Goal: Task Accomplishment & Management: Manage account settings

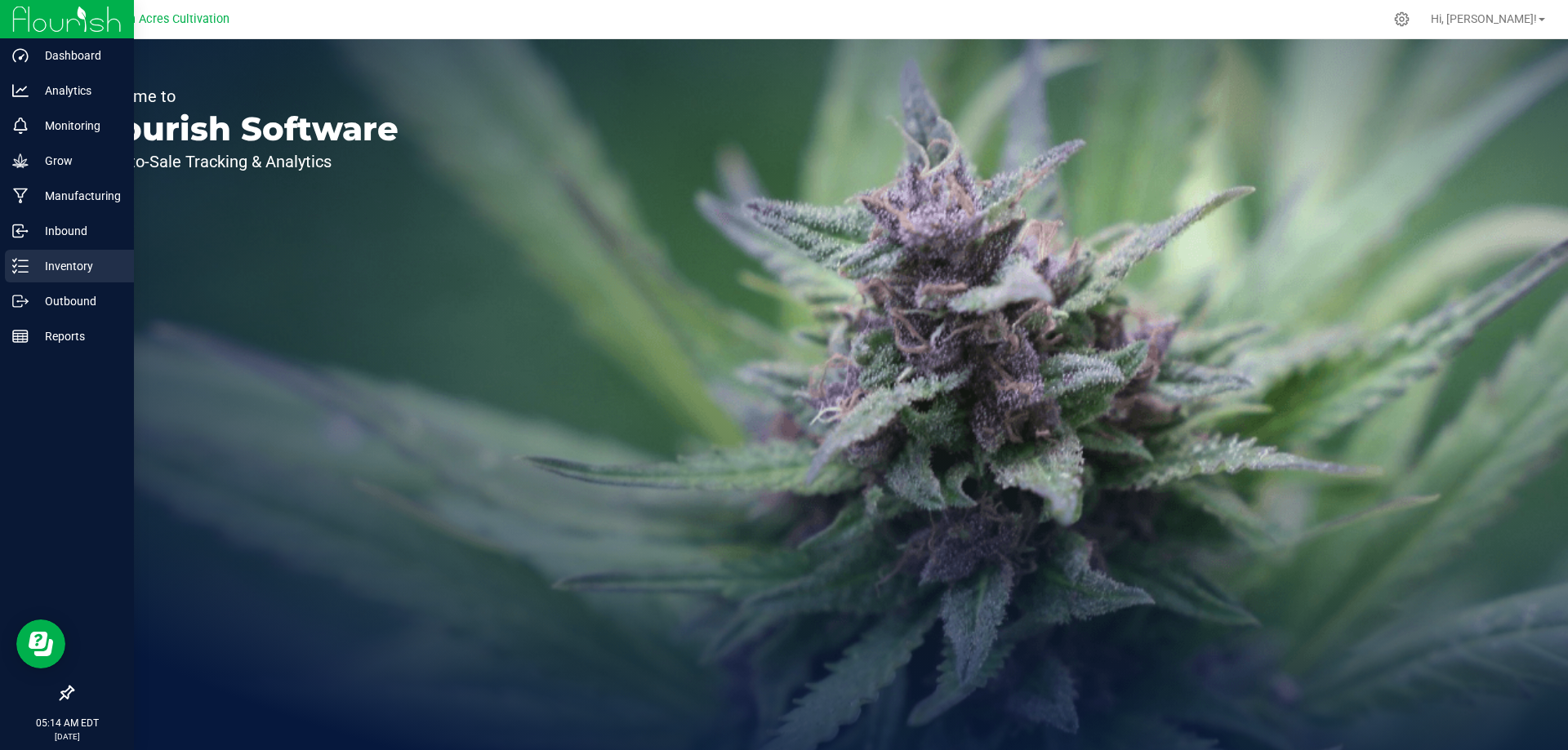
click at [18, 268] on icon at bounding box center [21, 266] width 16 height 16
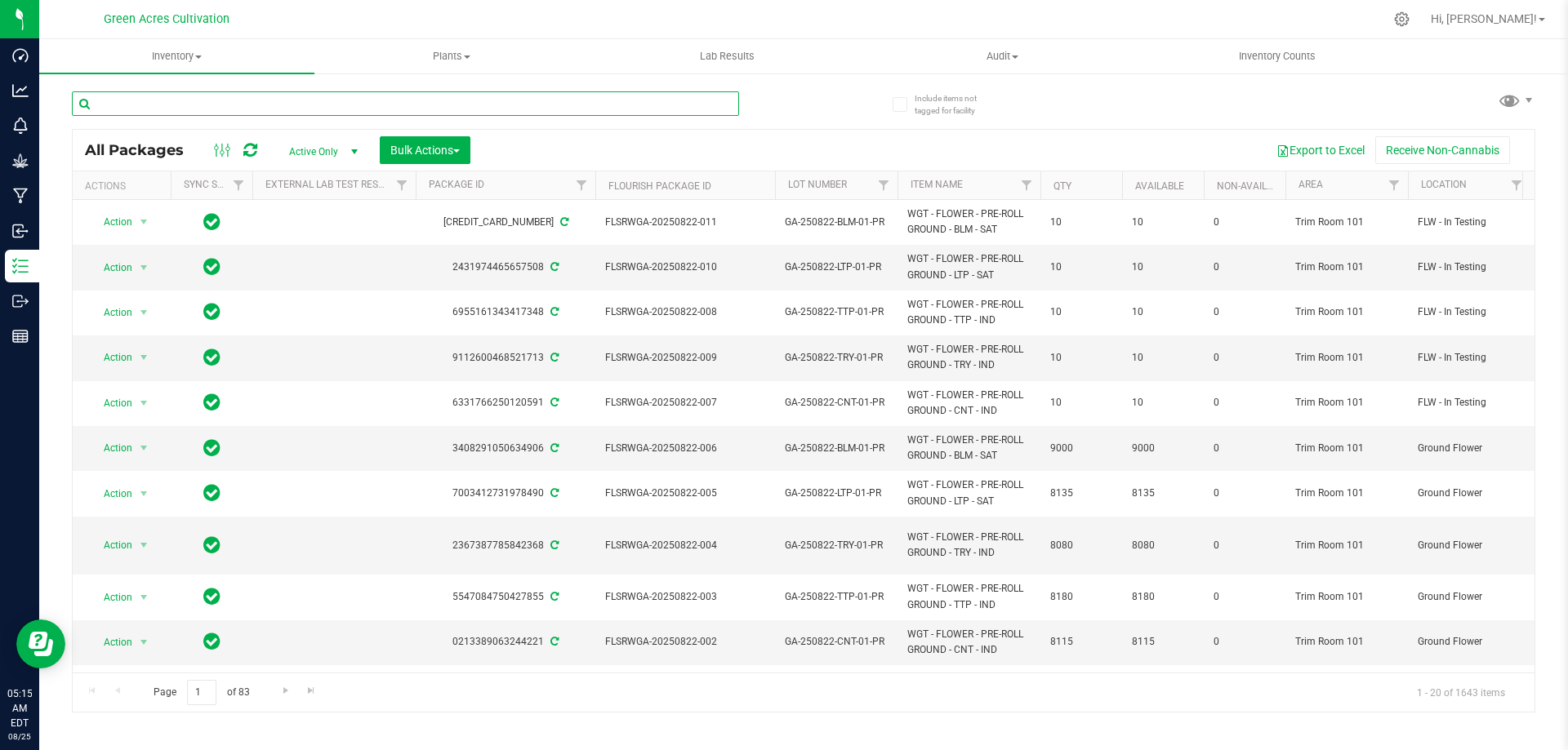
click at [169, 98] on input "text" at bounding box center [405, 104] width 667 height 25
paste input "FLSRWGA-20250806-124"
type input "FLSRWGA-20250806-124"
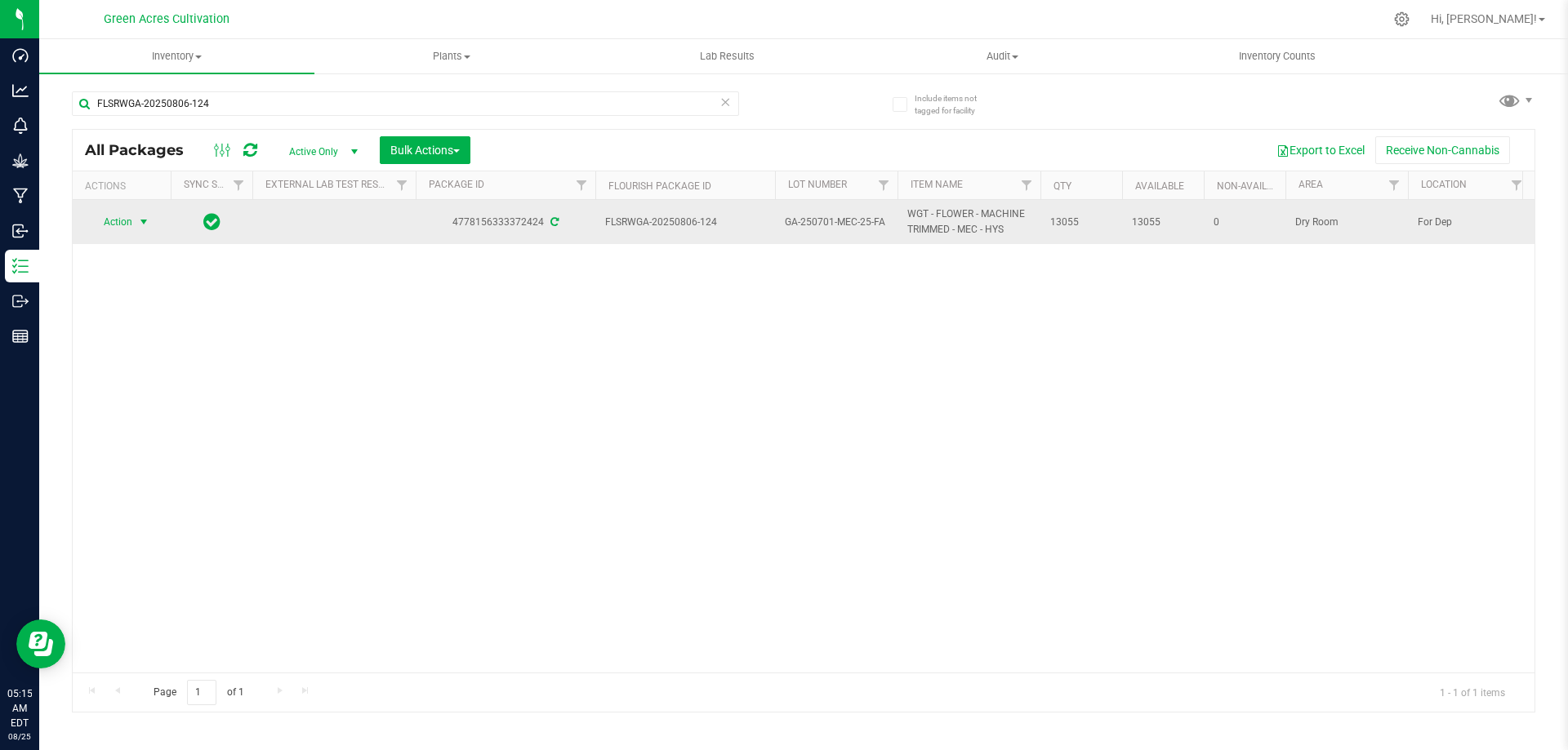
click at [129, 220] on span "Action" at bounding box center [111, 222] width 44 height 23
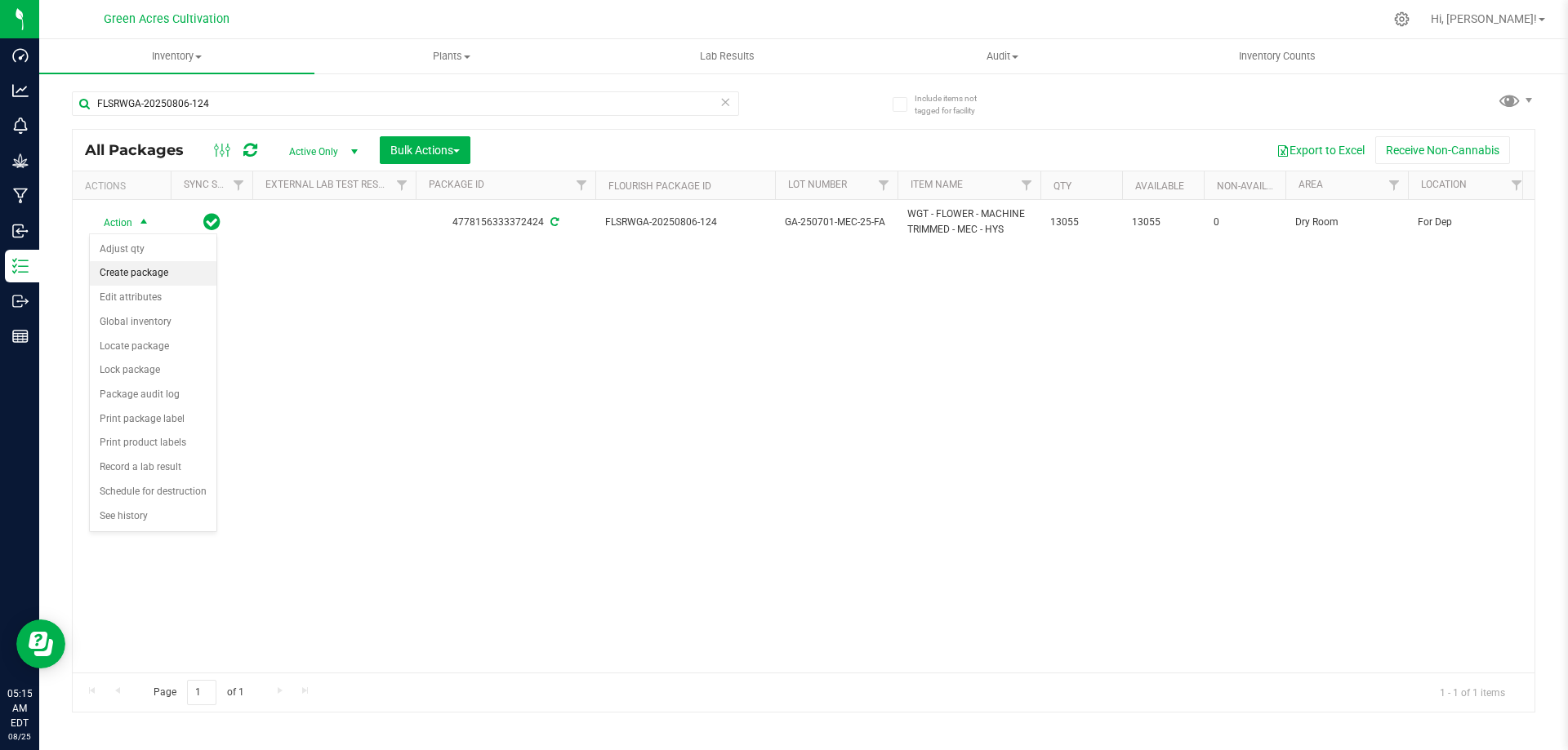
click at [129, 270] on li "Create package" at bounding box center [153, 274] width 127 height 25
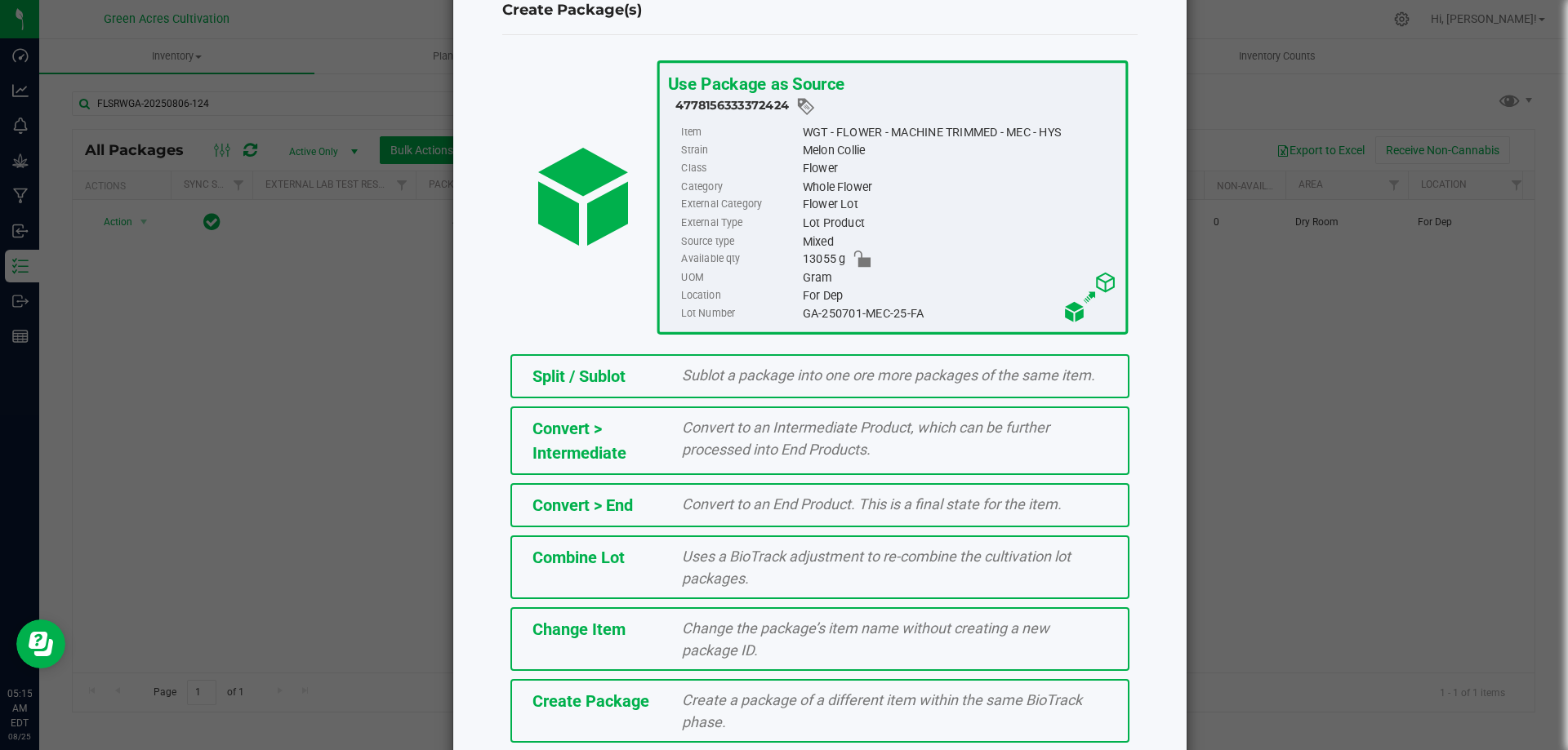
scroll to position [118, 0]
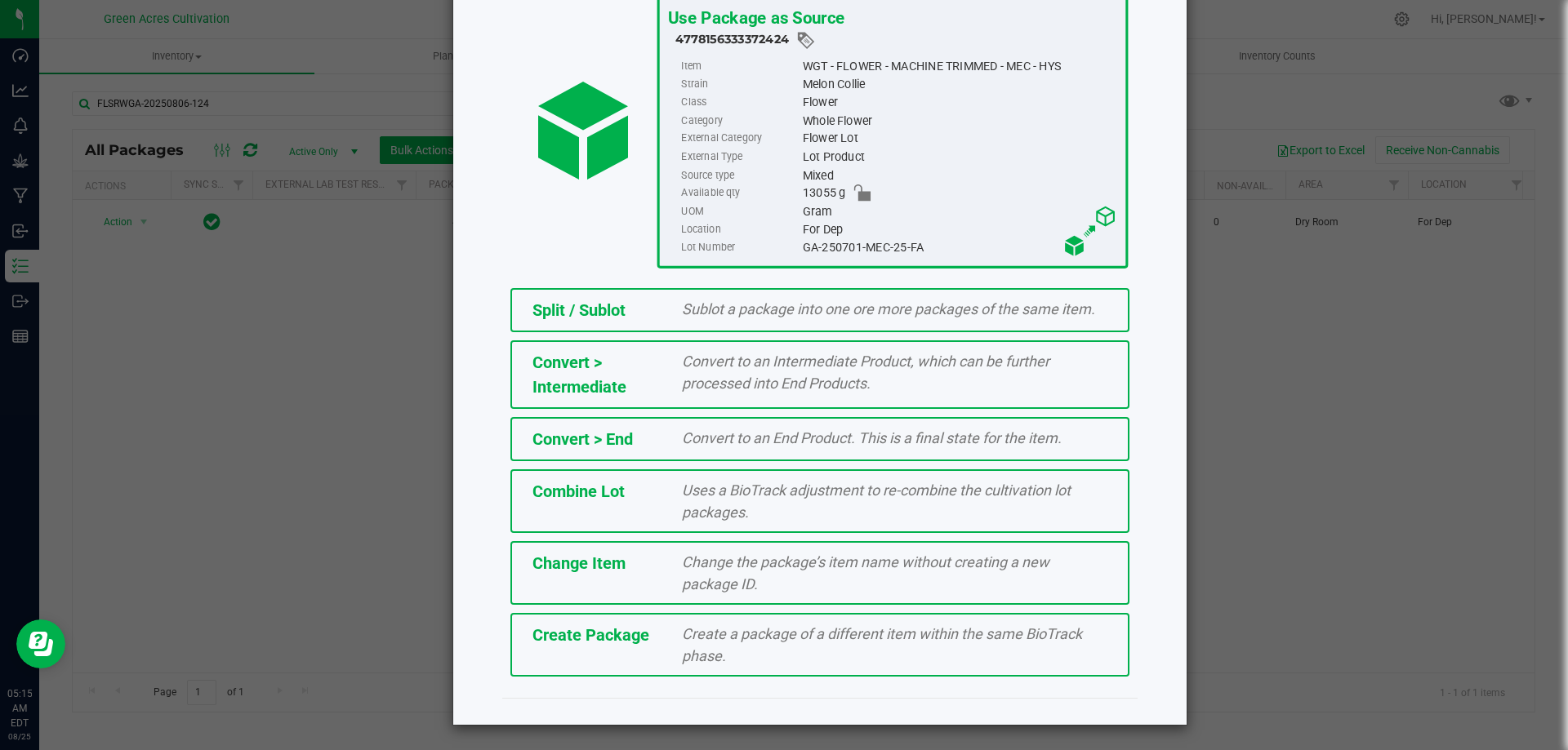
click at [708, 651] on span "Create a package of a different item within the same BioTrack phase." at bounding box center [882, 645] width 400 height 39
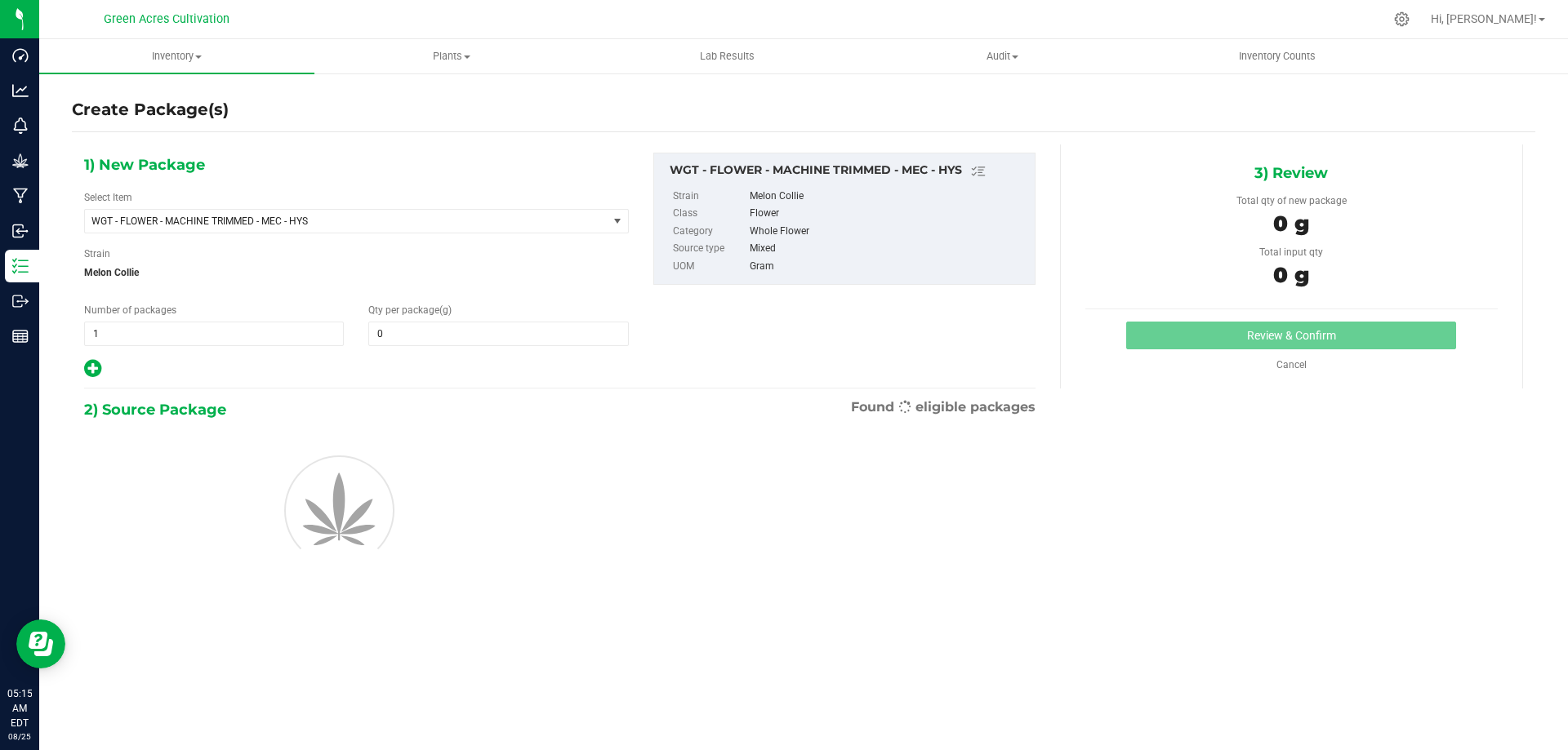
type input "0.0000"
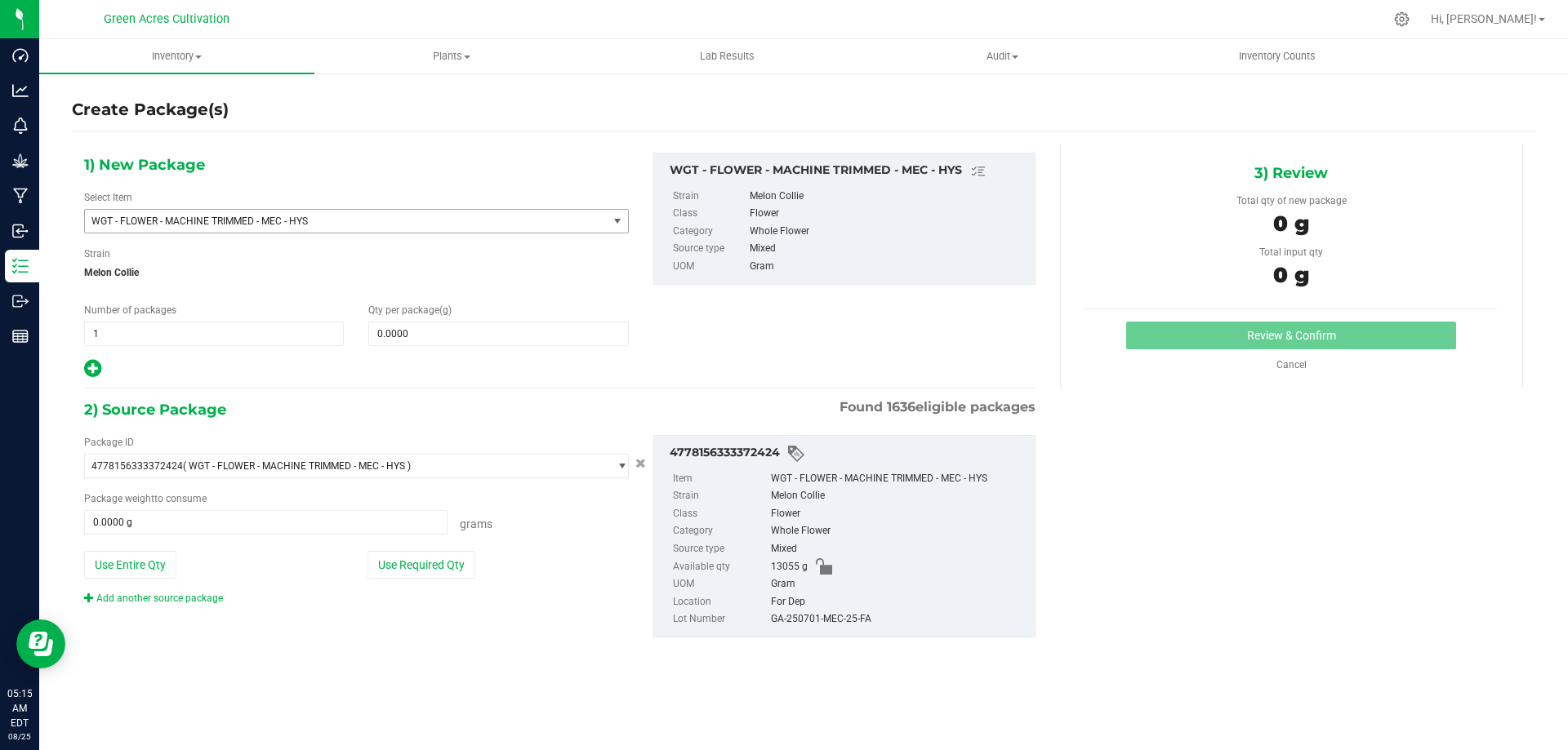
click at [239, 233] on span "WGT - FLOWER - MACHINE TRIMMED - MEC - HYS" at bounding box center [356, 221] width 545 height 25
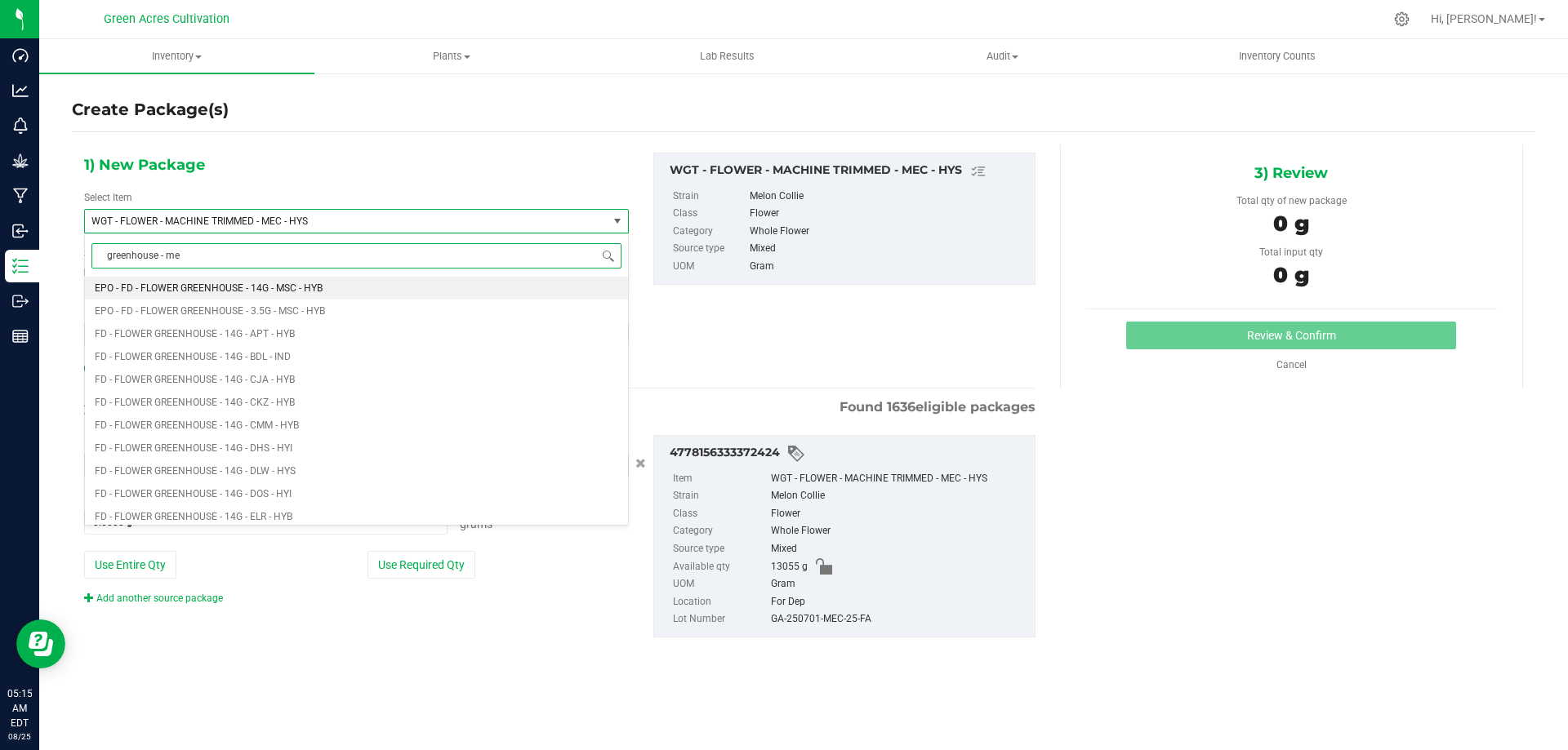
type input "greenhouse - mec"
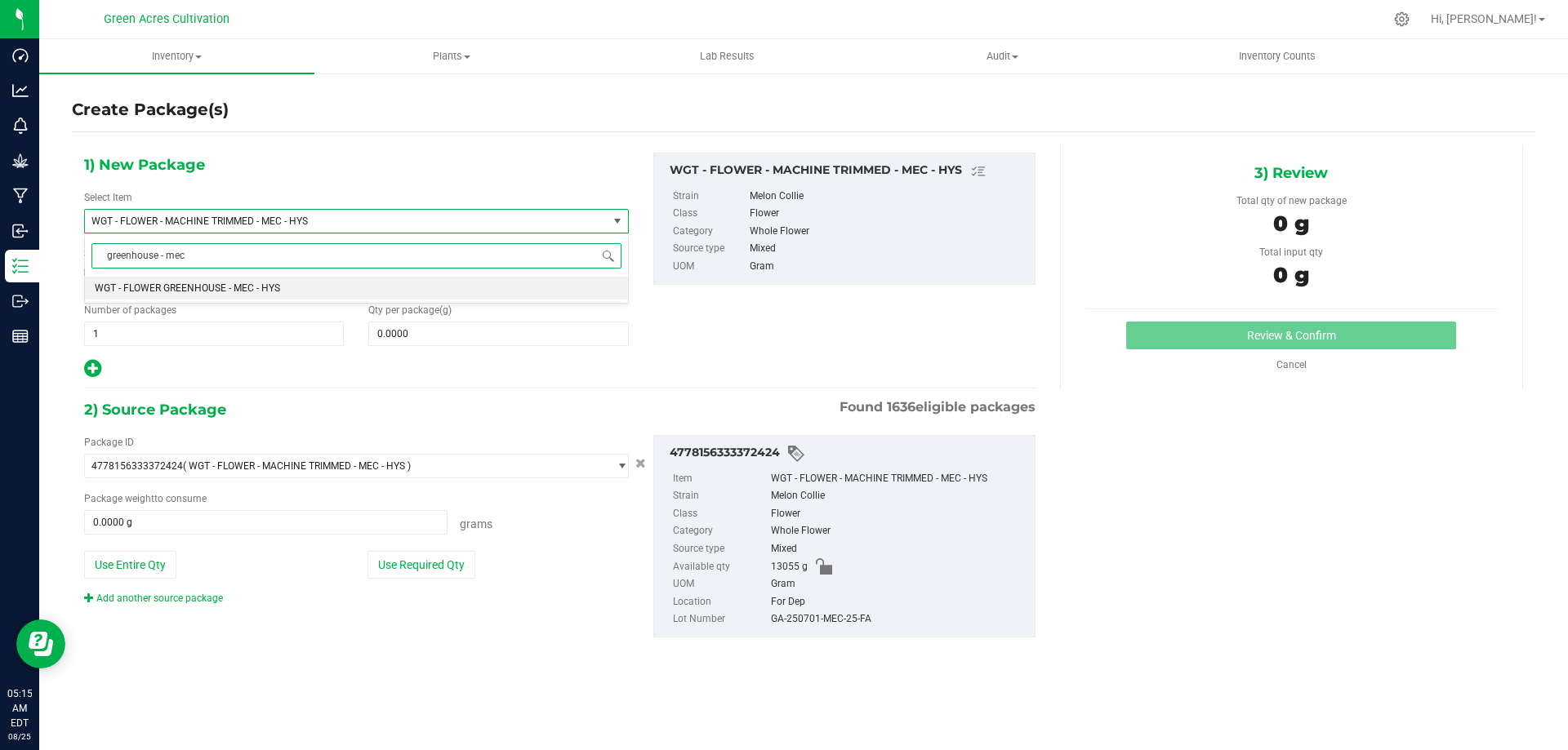
click at [235, 279] on li "WGT - FLOWER GREENHOUSE - MEC - HYS" at bounding box center [356, 288] width 543 height 23
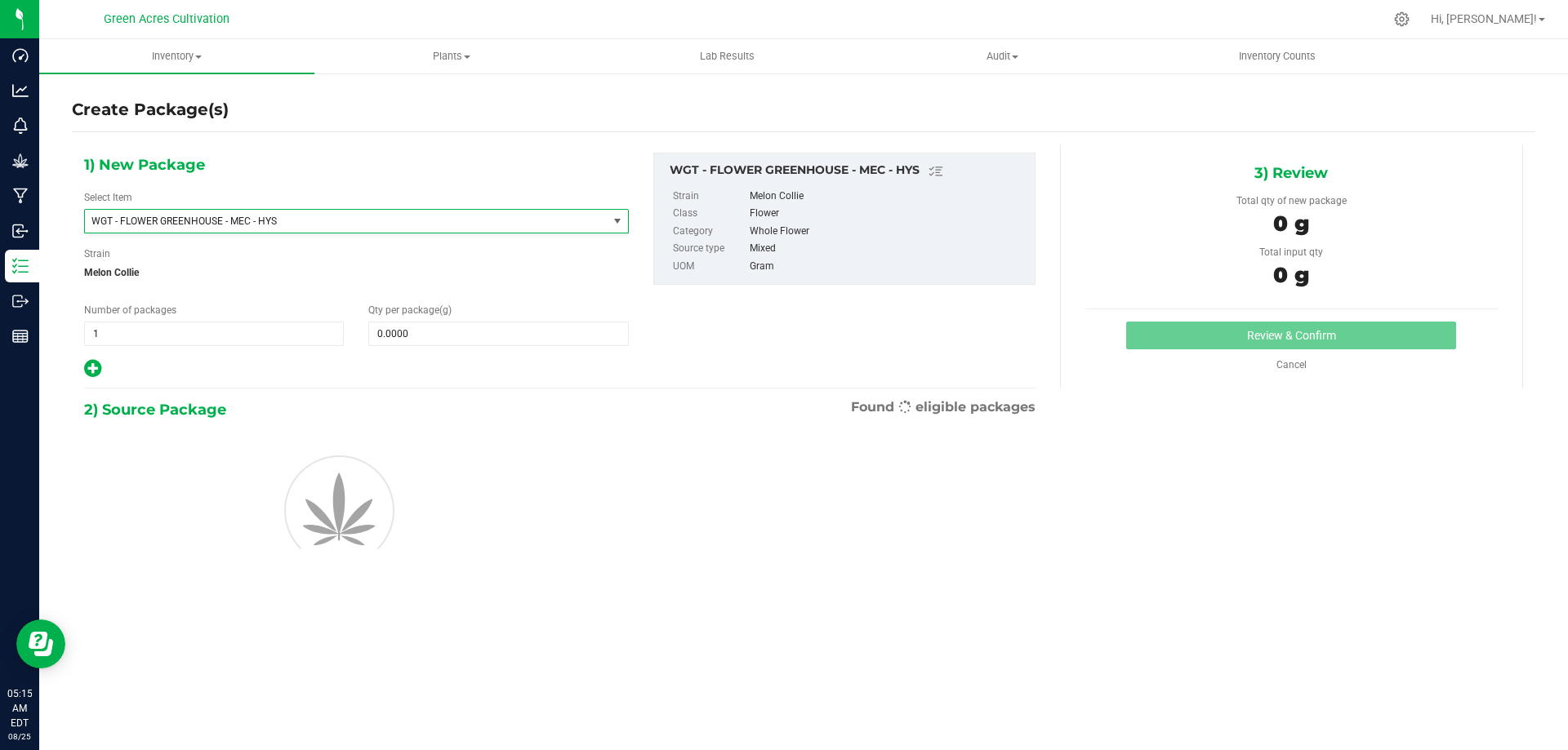
type input "0.0000"
click at [467, 342] on span at bounding box center [499, 334] width 260 height 25
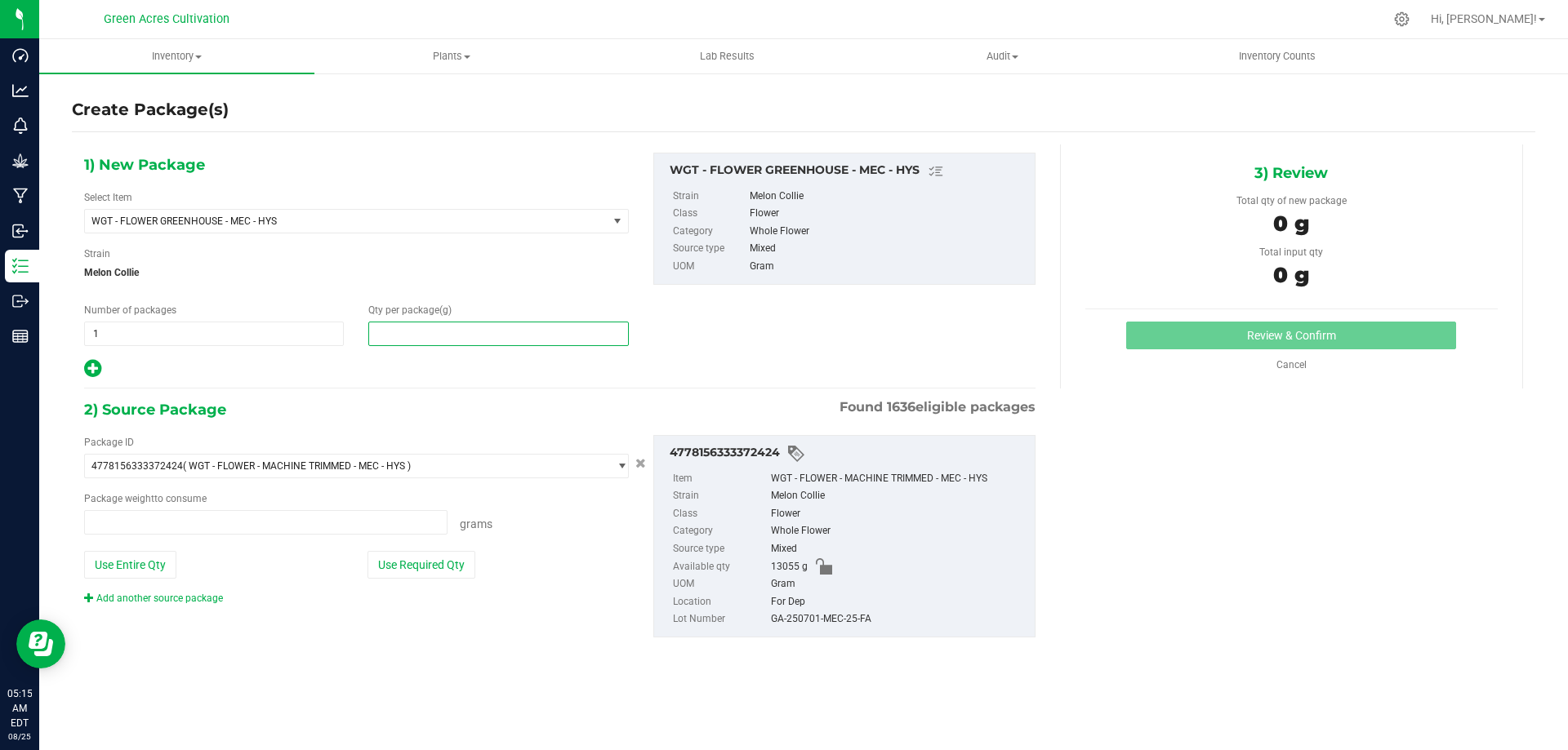
type input "0.0000 g"
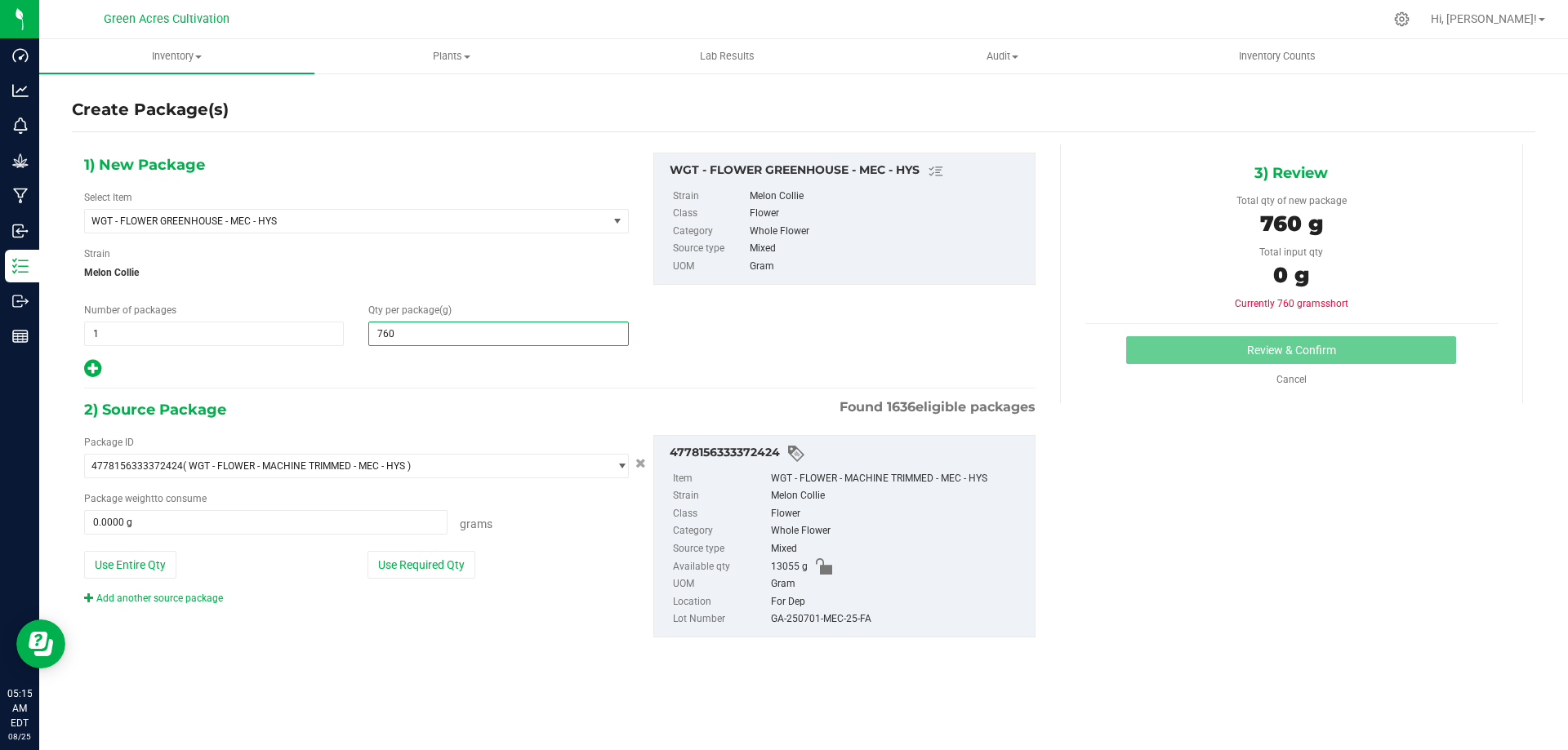
type input "7605"
type input "7,605.0000"
click at [440, 397] on div "2) Source Package Found 1636 eligible packages" at bounding box center [559, 410] width 951 height 25
click at [421, 567] on button "Use Required Qty" at bounding box center [421, 565] width 108 height 28
type input "7605.0000 g"
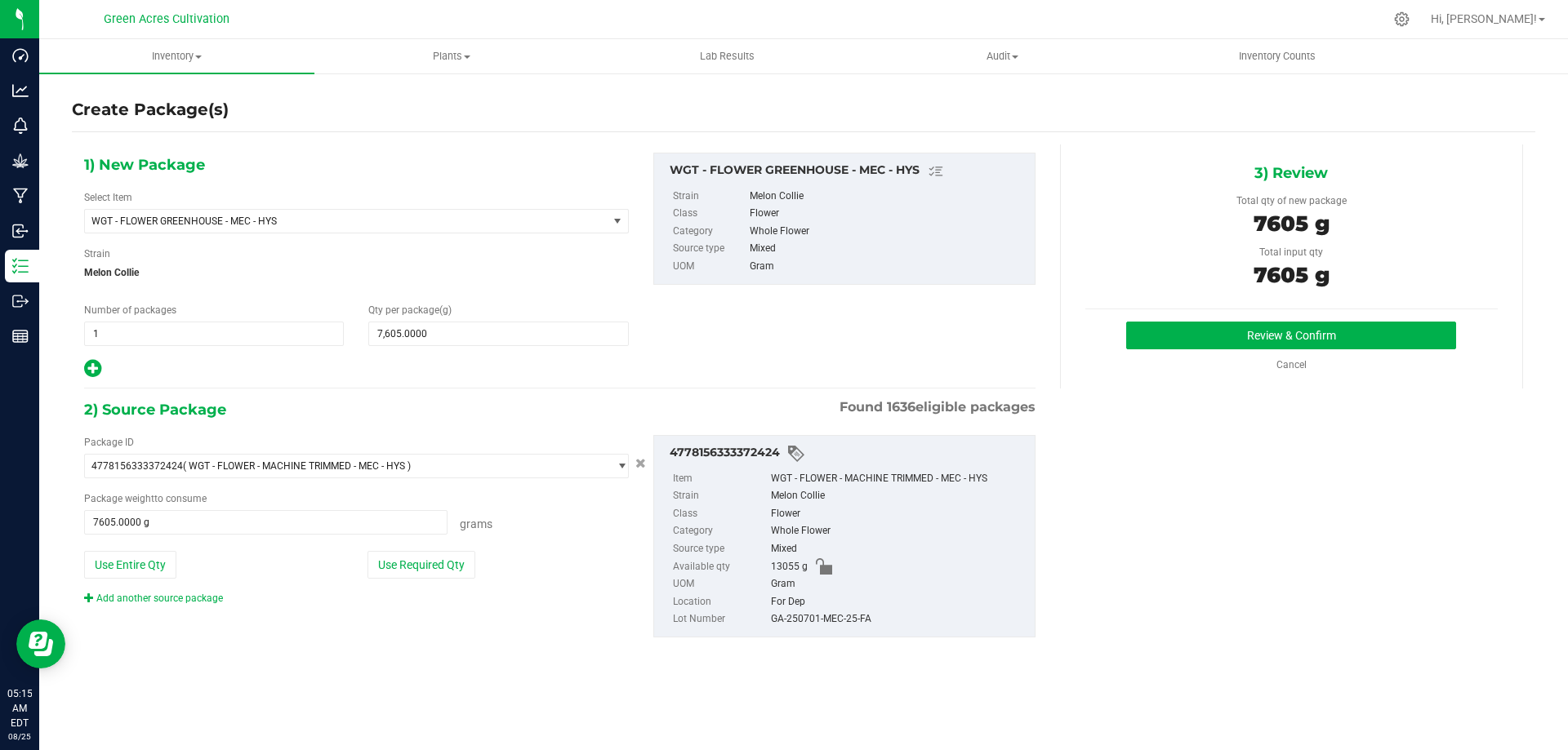
click at [797, 631] on div "4778156333372424 Item WGT - FLOWER - MACHINE TRIMMED - MEC - HYS Strain Melon C…" at bounding box center [844, 536] width 383 height 202
copy div "GA-250701-MEC-25-FA"
click at [1252, 344] on button "Review & Confirm" at bounding box center [1291, 336] width 330 height 28
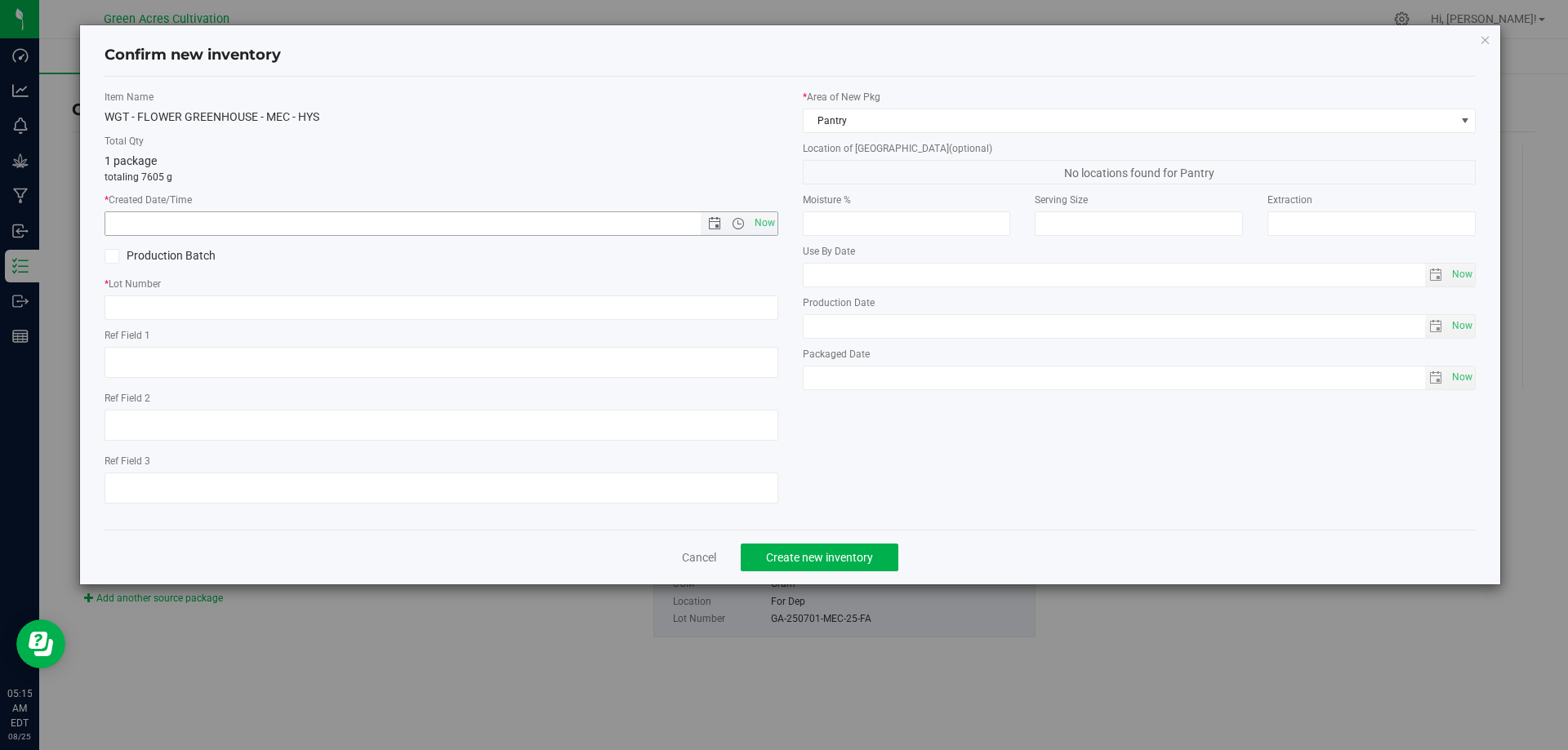
drag, startPoint x: 768, startPoint y: 228, endPoint x: 763, endPoint y: 238, distance: 11.2
click at [765, 233] on span "Now" at bounding box center [764, 223] width 28 height 24
type input "[DATE] 5:15 AM"
click at [548, 308] on input "text" at bounding box center [441, 308] width 674 height 25
paste input "GA-250701-MEC-25-FA"
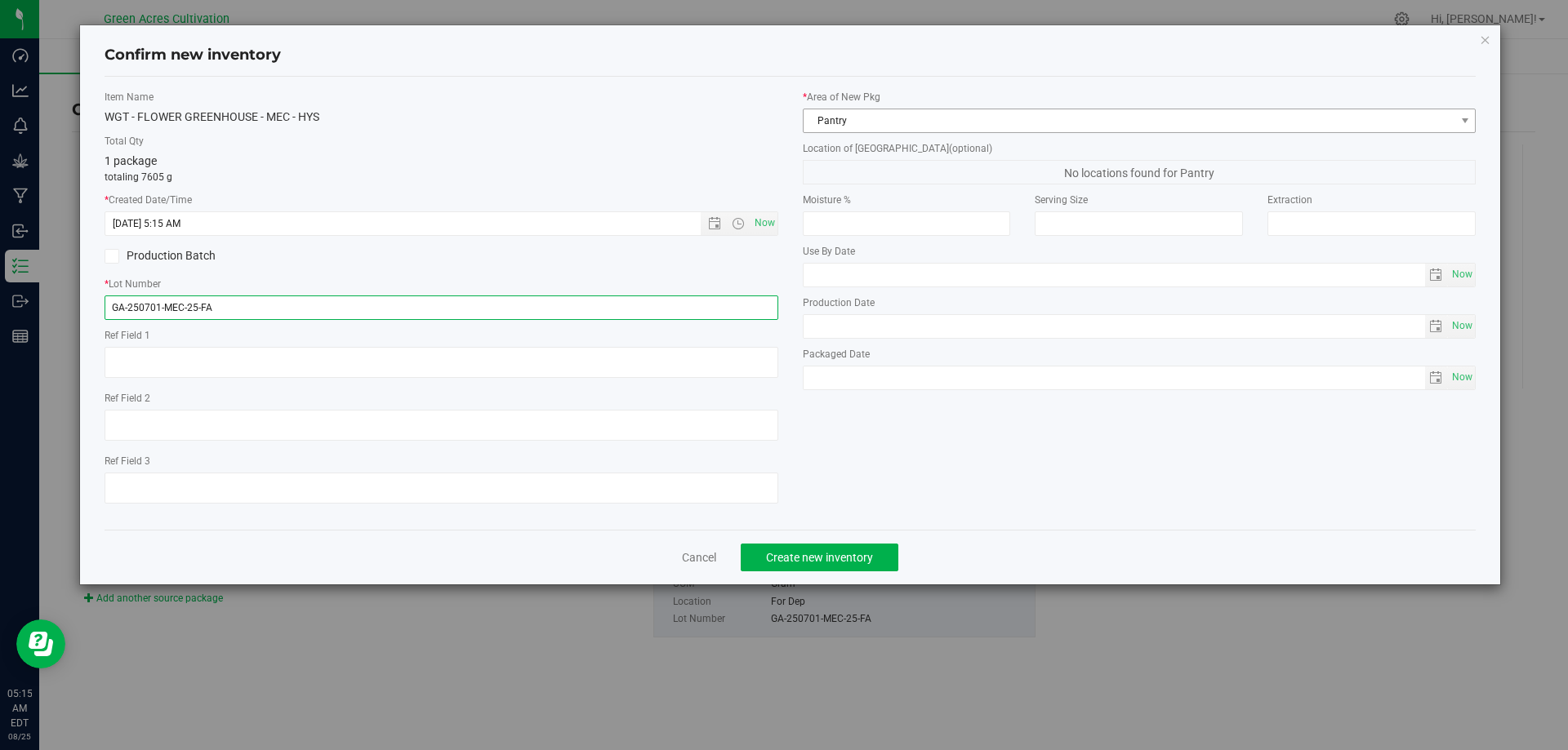
type input "GA-250701-MEC-25-FA"
click at [824, 118] on span "Pantry" at bounding box center [1130, 121] width 652 height 23
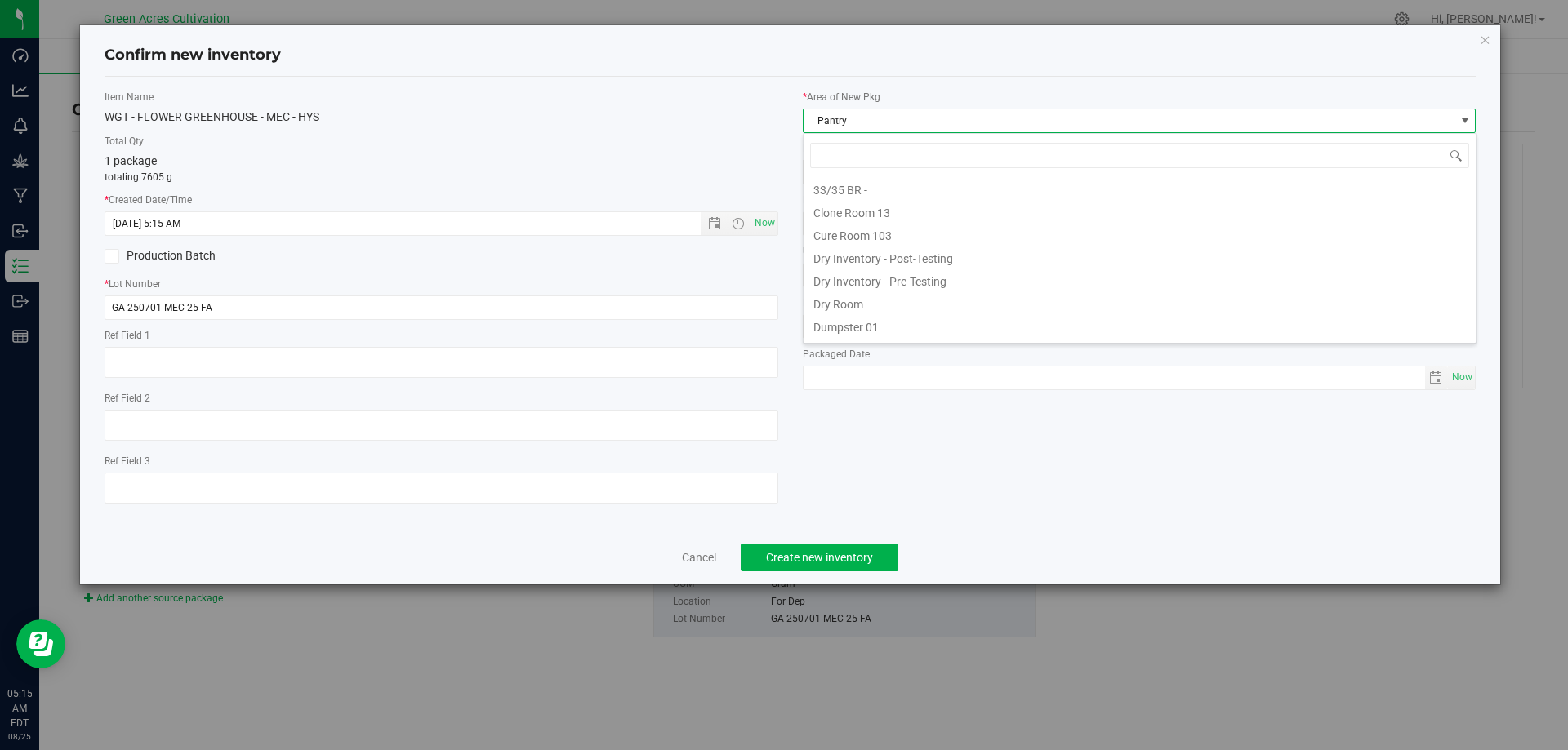
scroll to position [25, 674]
type input "dr"
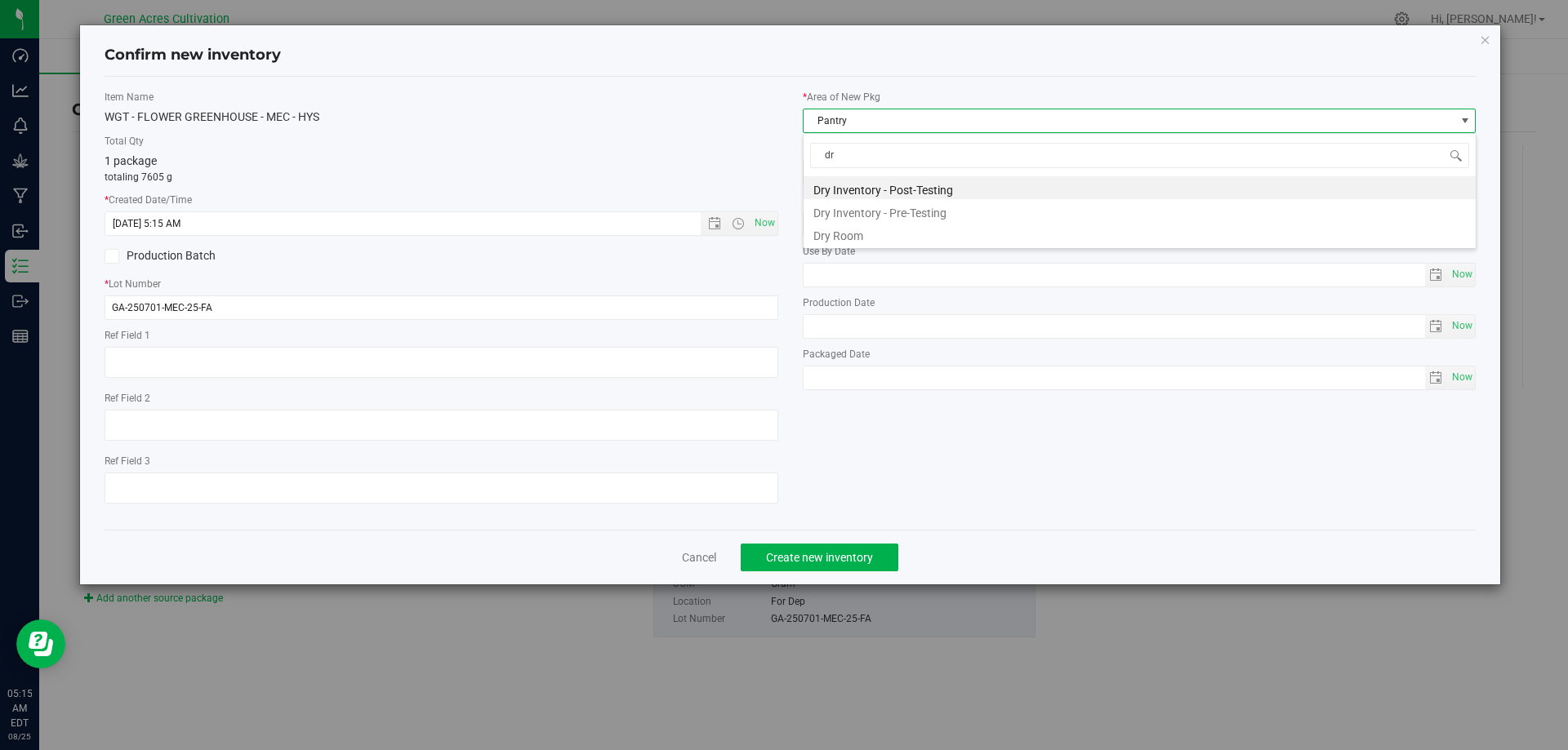
scroll to position [0, 0]
click at [848, 232] on li "Dry Room" at bounding box center [1139, 234] width 672 height 23
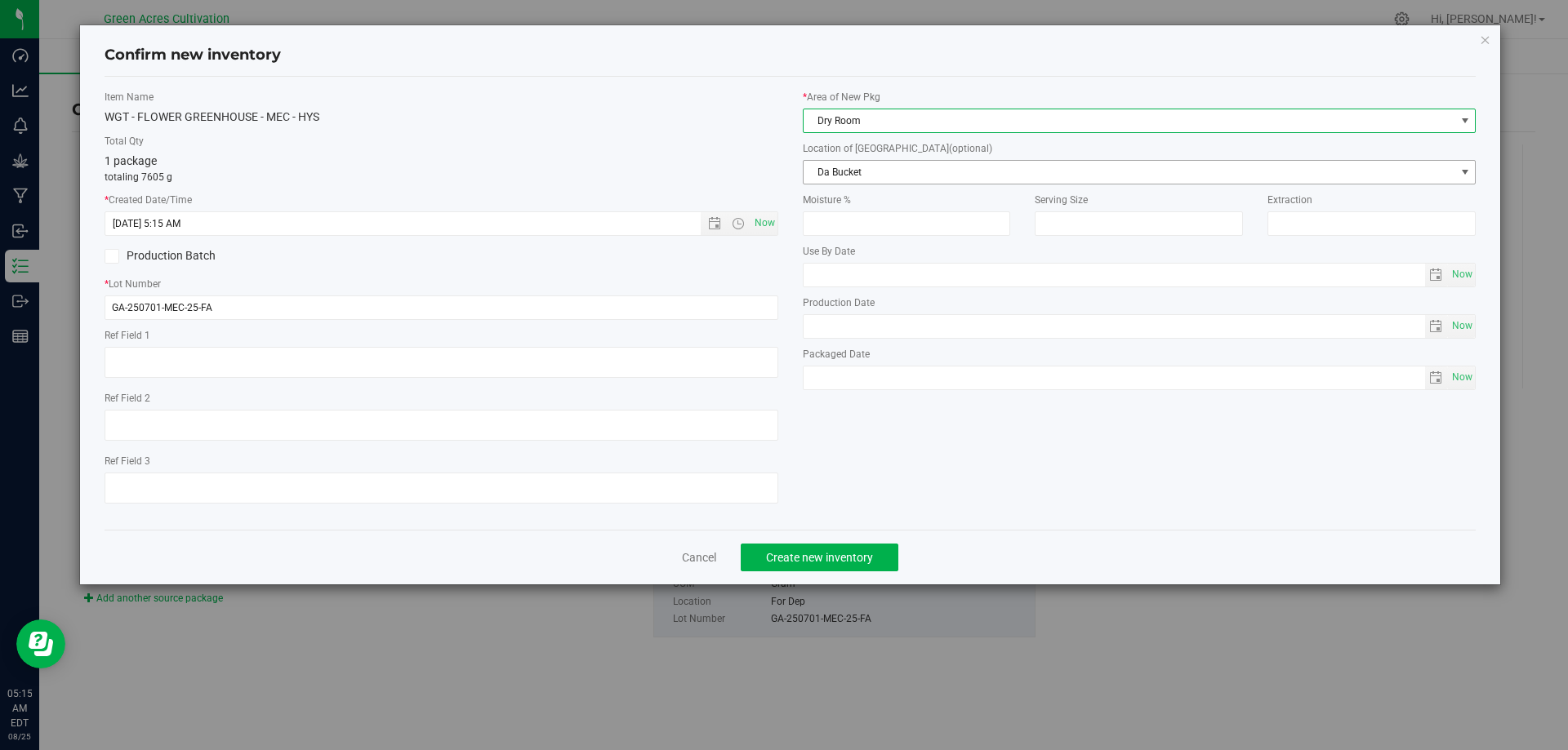
click at [856, 180] on span "Da Bucket" at bounding box center [1130, 173] width 652 height 23
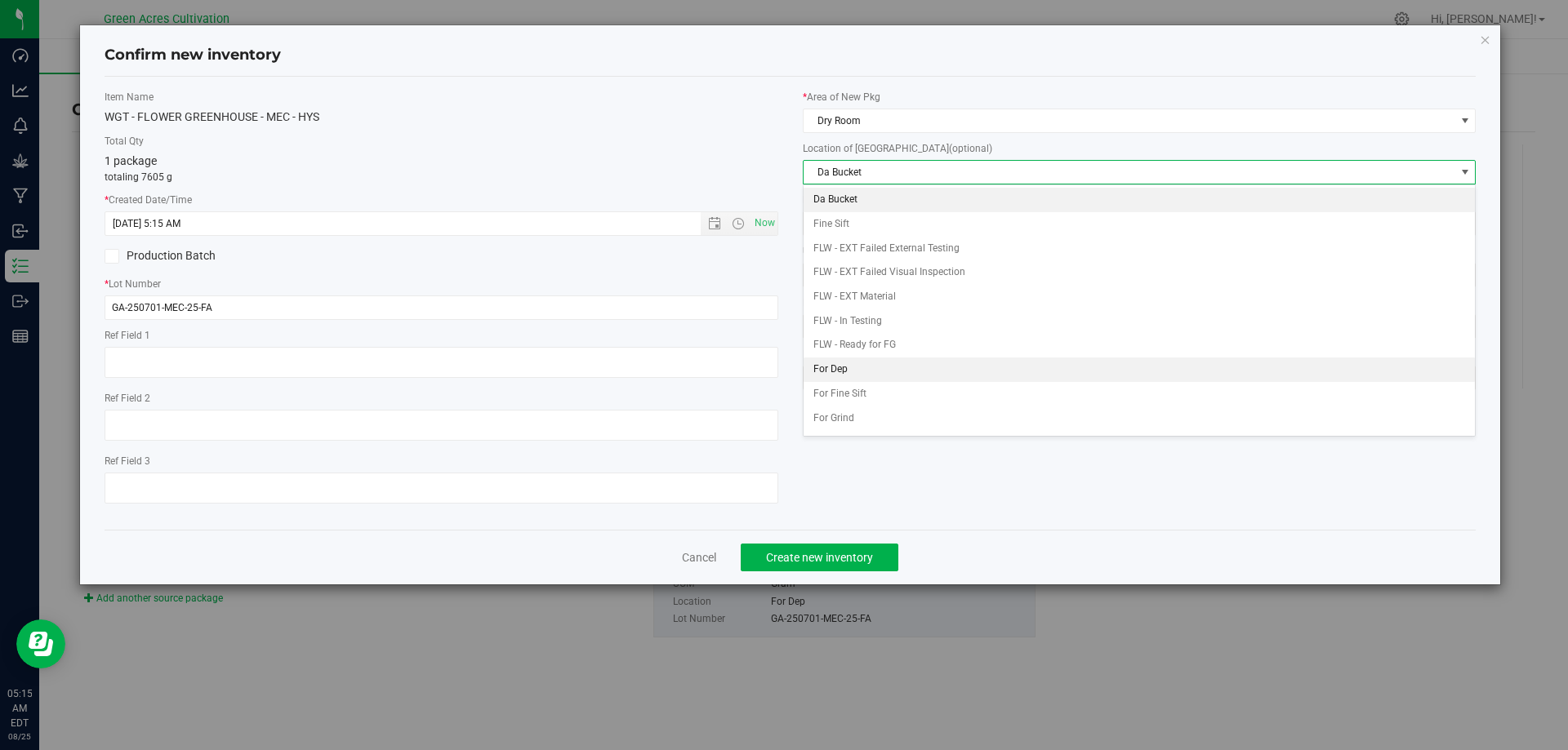
click at [839, 373] on li "For Dep" at bounding box center [1139, 370] width 672 height 25
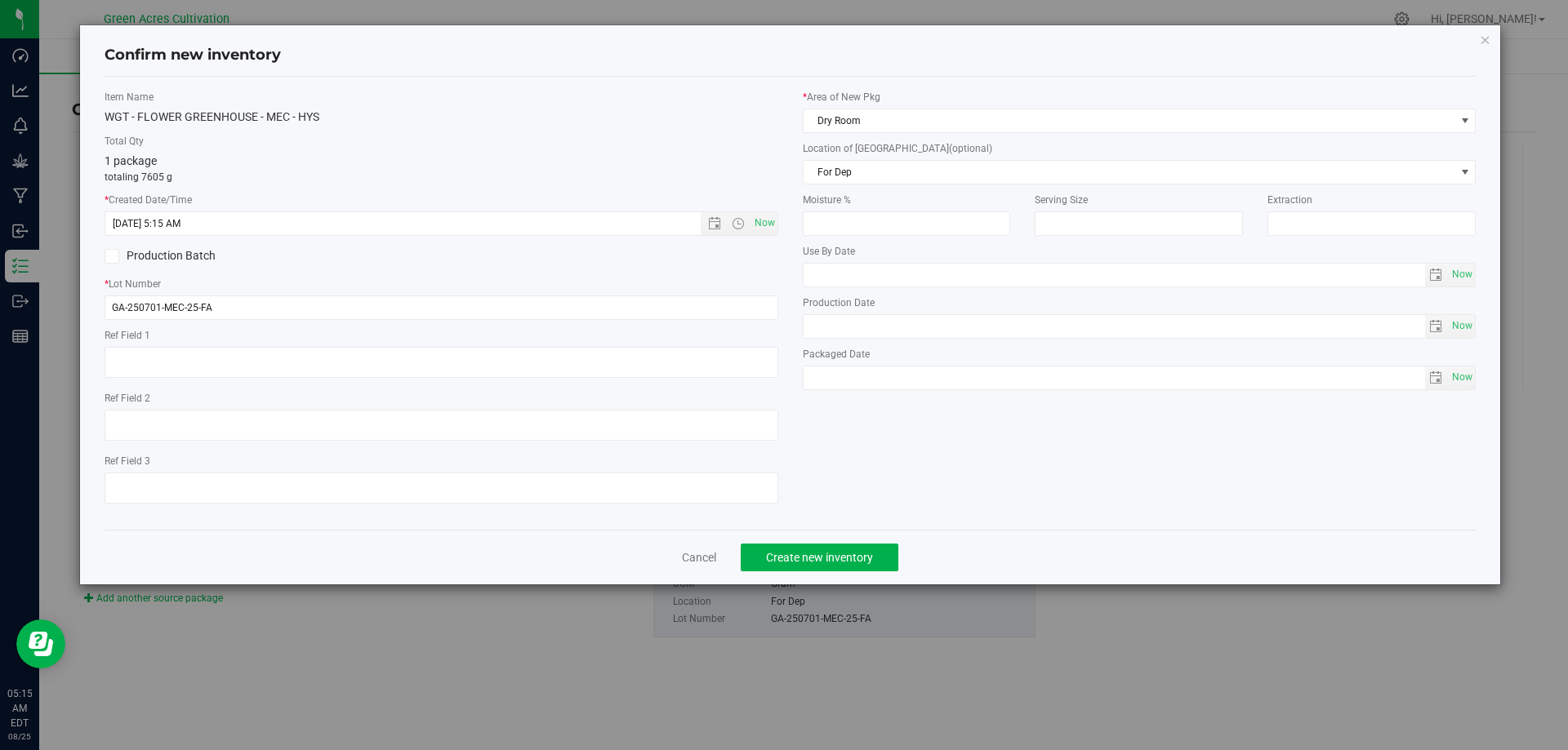
click at [851, 441] on div "Item Name WGT - FLOWER GREENHOUSE - MEC - HYS Total Qty 1 package totaling 7605…" at bounding box center [790, 303] width 1396 height 427
click at [861, 560] on span "Create new inventory" at bounding box center [819, 558] width 107 height 13
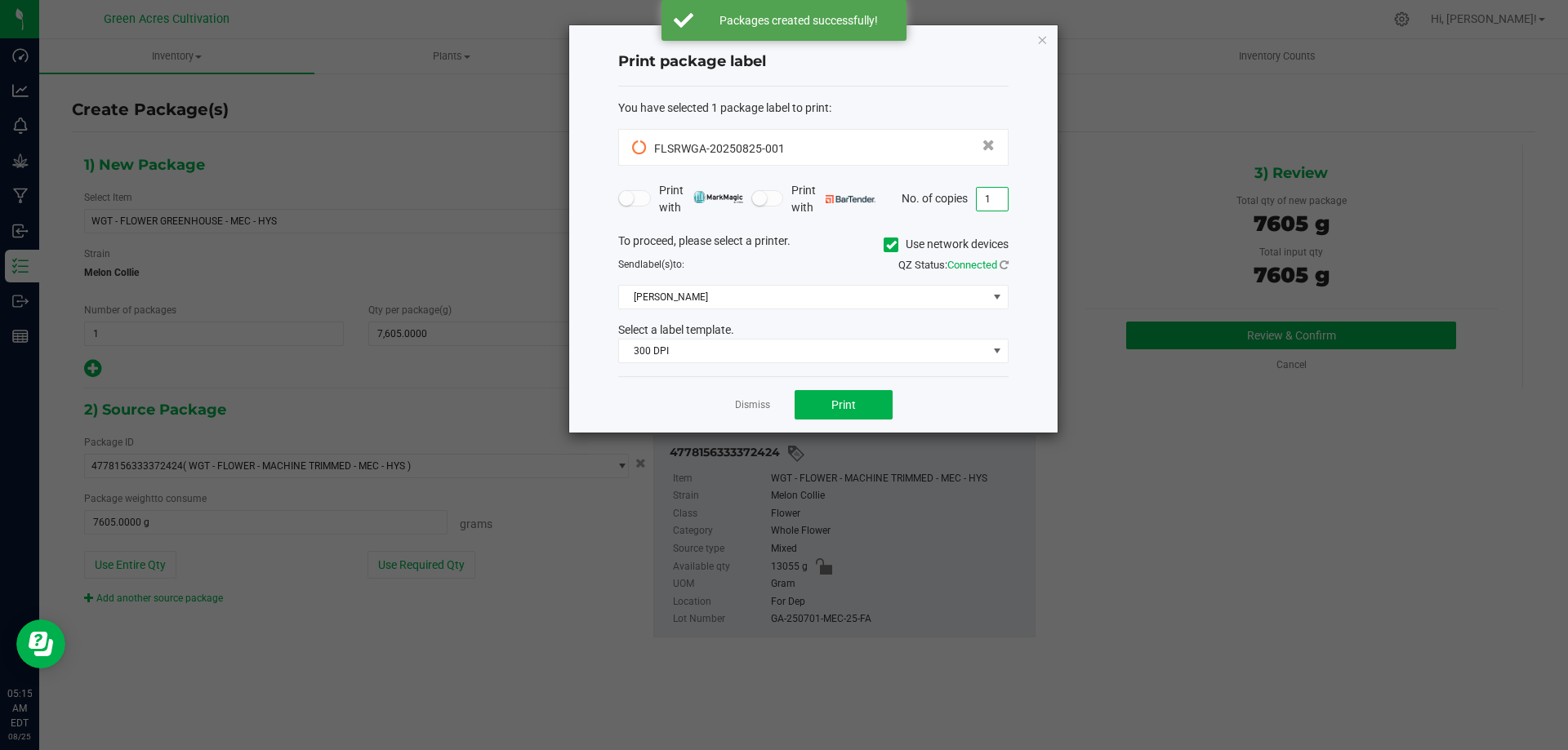
click at [988, 192] on input "1" at bounding box center [992, 199] width 31 height 23
type input "2"
click at [763, 245] on div "To proceed, please select a printer. Use network devices" at bounding box center [813, 245] width 415 height 25
click at [886, 245] on icon at bounding box center [891, 245] width 11 height 0
click at [0, 0] on input "Use network devices" at bounding box center [0, 0] width 0 height 0
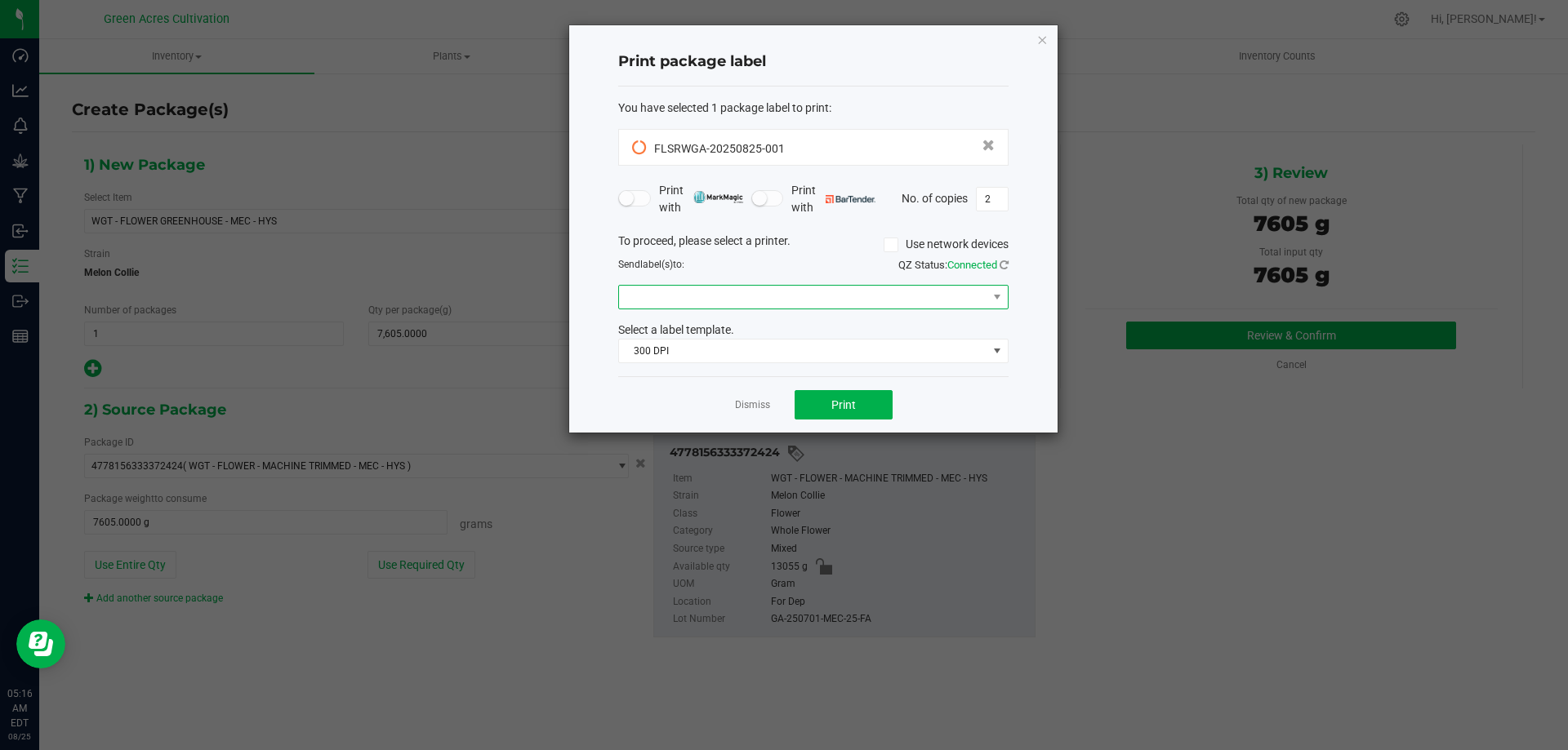
click at [859, 308] on span at bounding box center [803, 297] width 369 height 23
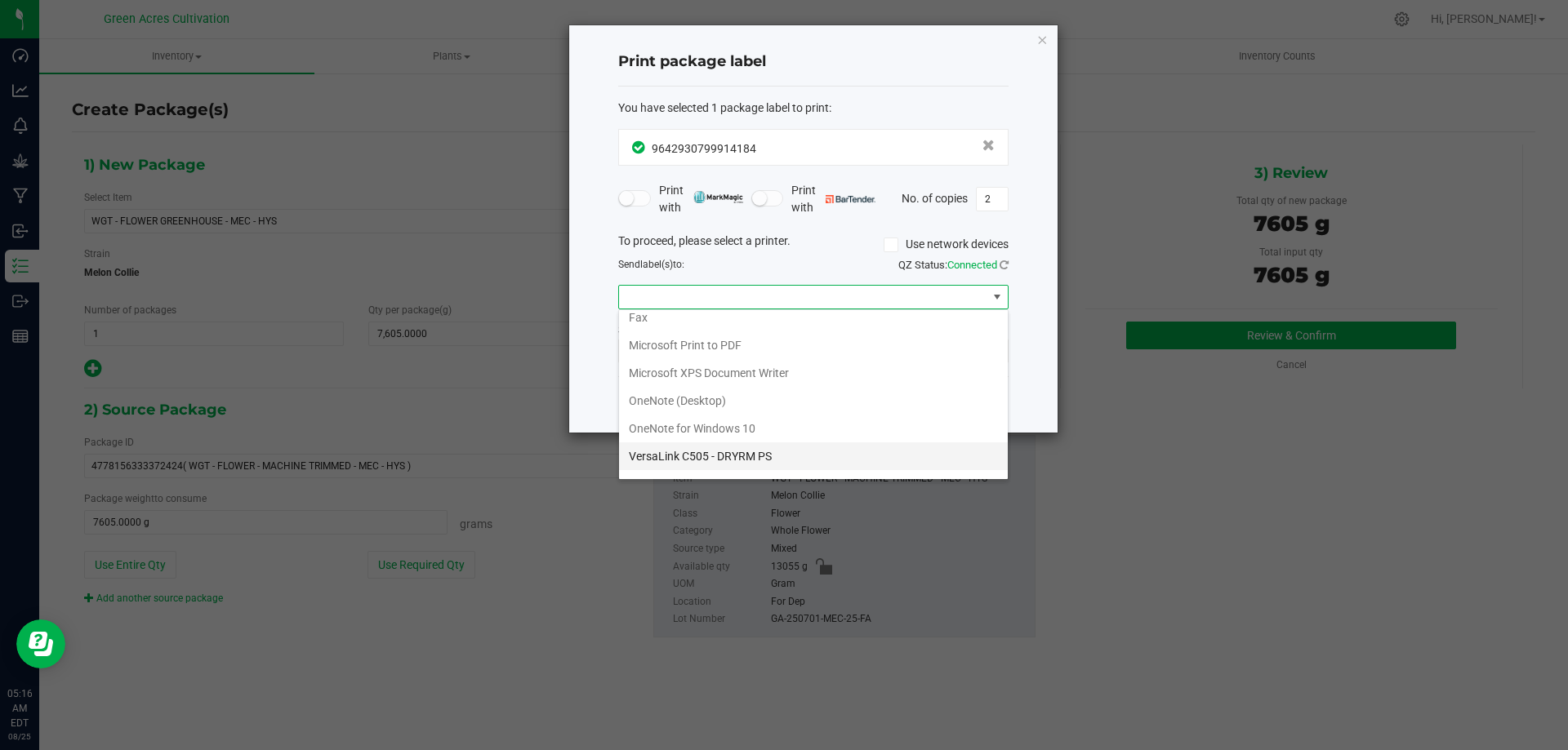
scroll to position [58, 0]
click at [666, 467] on ZPL "ZDesigner ZD420-203dpi ZPL" at bounding box center [813, 463] width 388 height 28
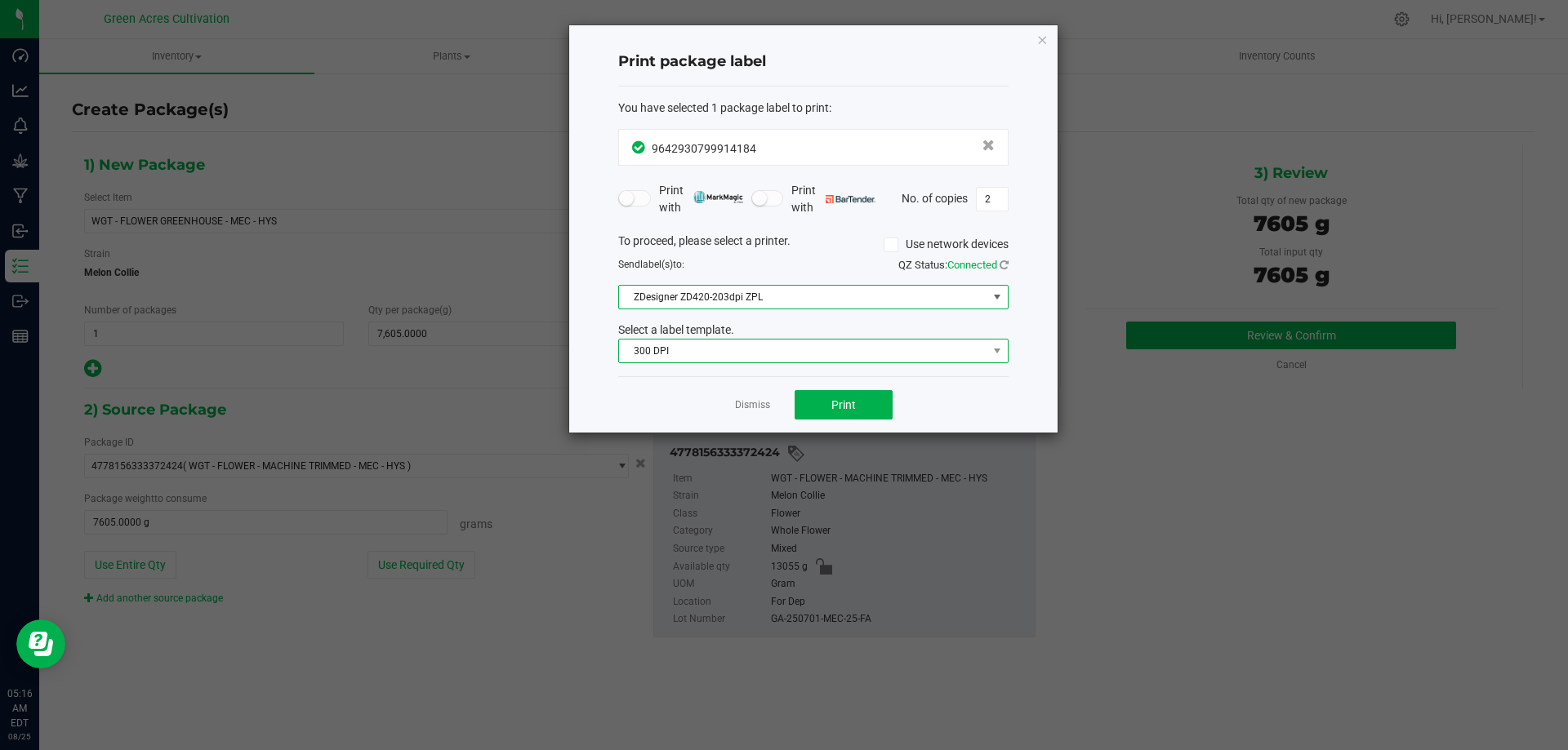
click at [670, 345] on span "300 DPI" at bounding box center [803, 351] width 369 height 23
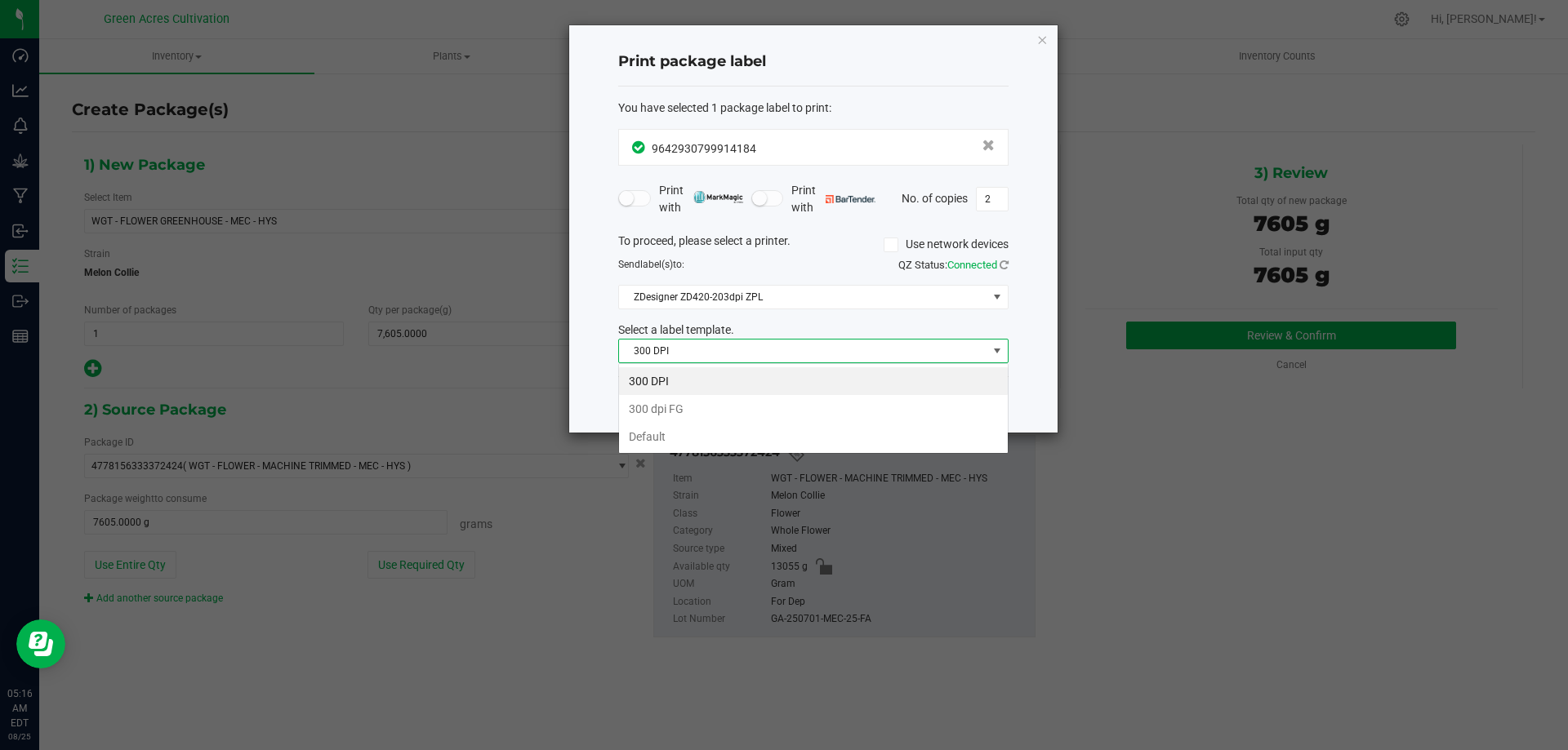
scroll to position [25, 390]
click at [666, 437] on li "Default" at bounding box center [813, 437] width 388 height 28
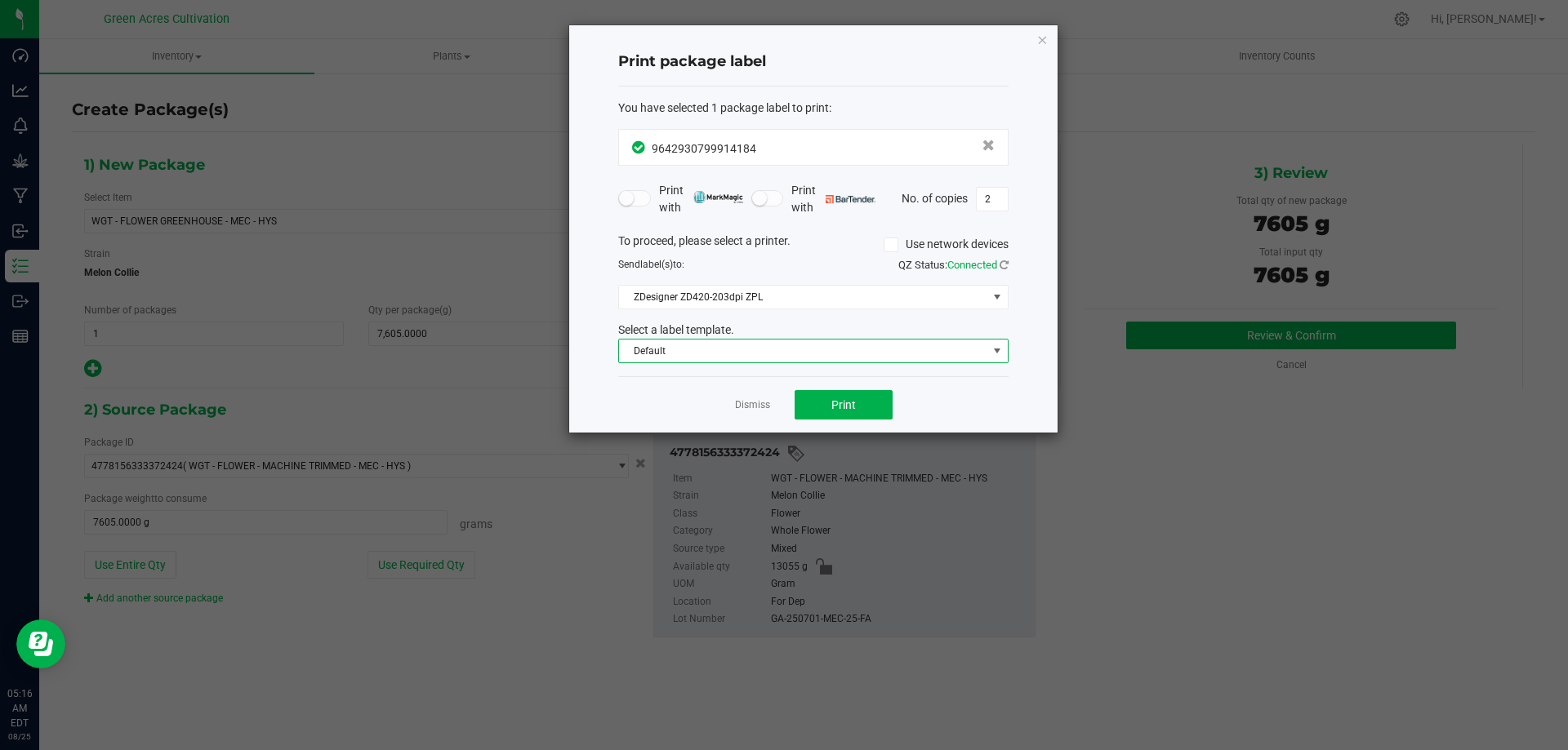
click at [931, 405] on div "Dismiss Print" at bounding box center [813, 405] width 390 height 56
click at [858, 404] on button "Print" at bounding box center [843, 405] width 98 height 30
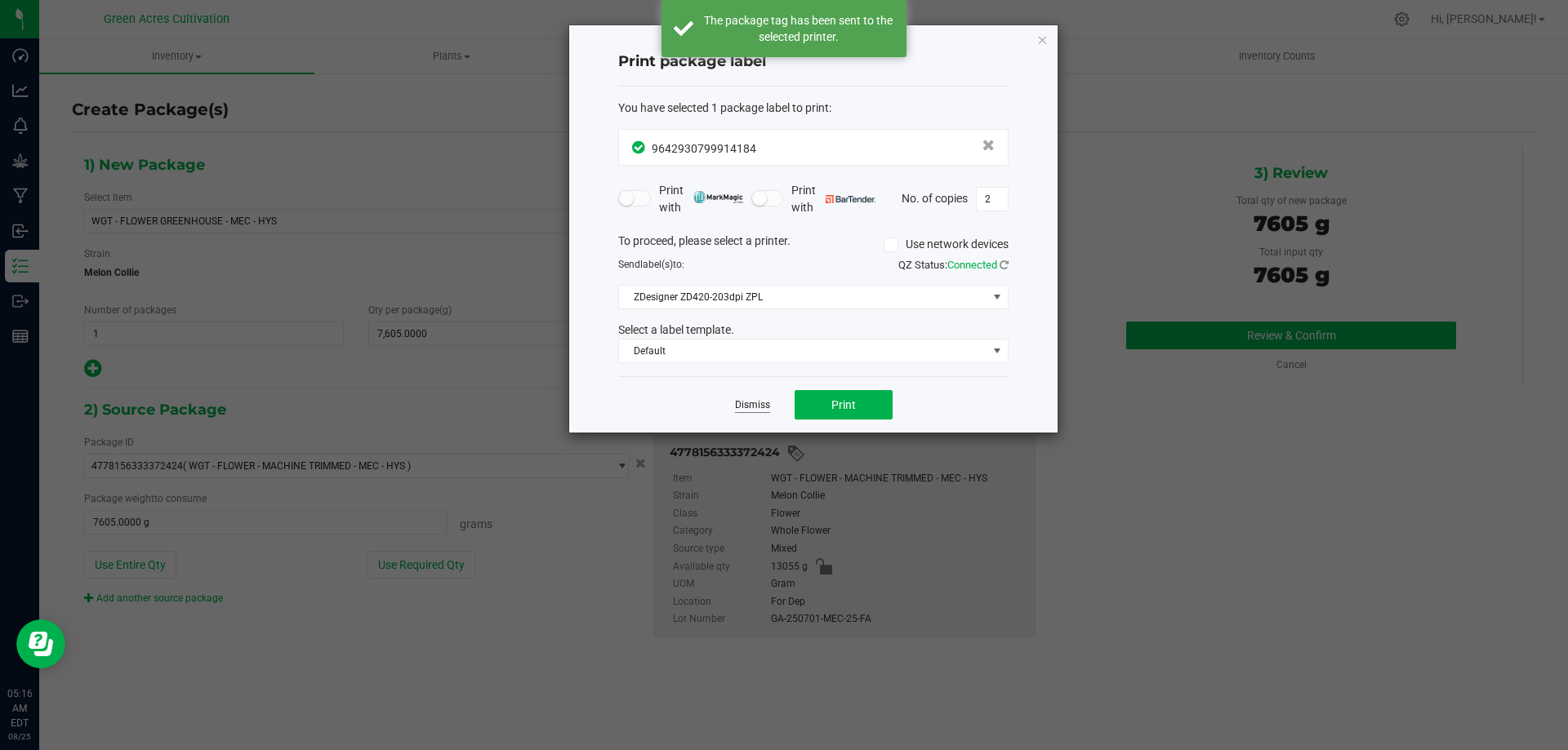
click at [751, 401] on link "Dismiss" at bounding box center [752, 405] width 35 height 14
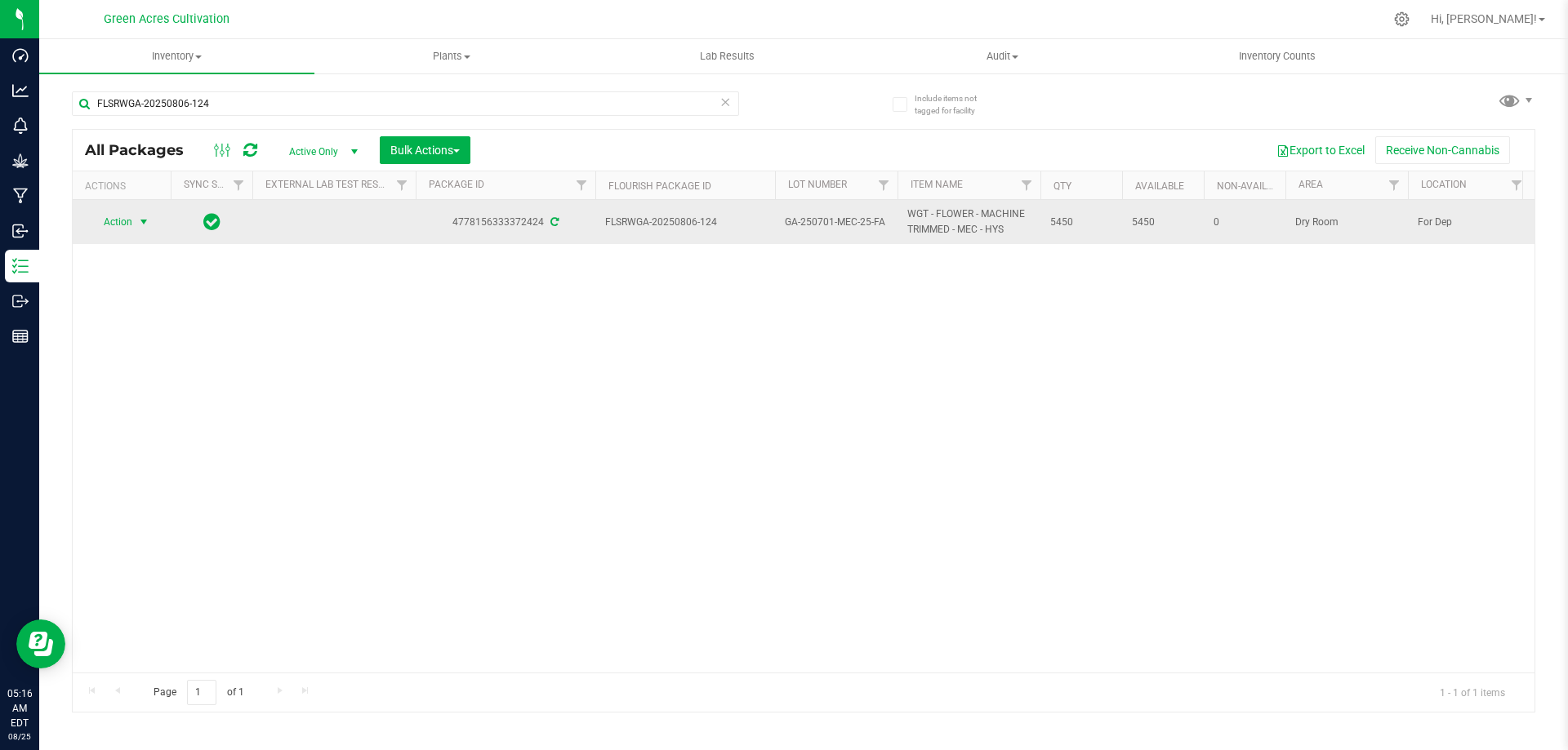
click at [130, 218] on span "Action" at bounding box center [111, 222] width 44 height 23
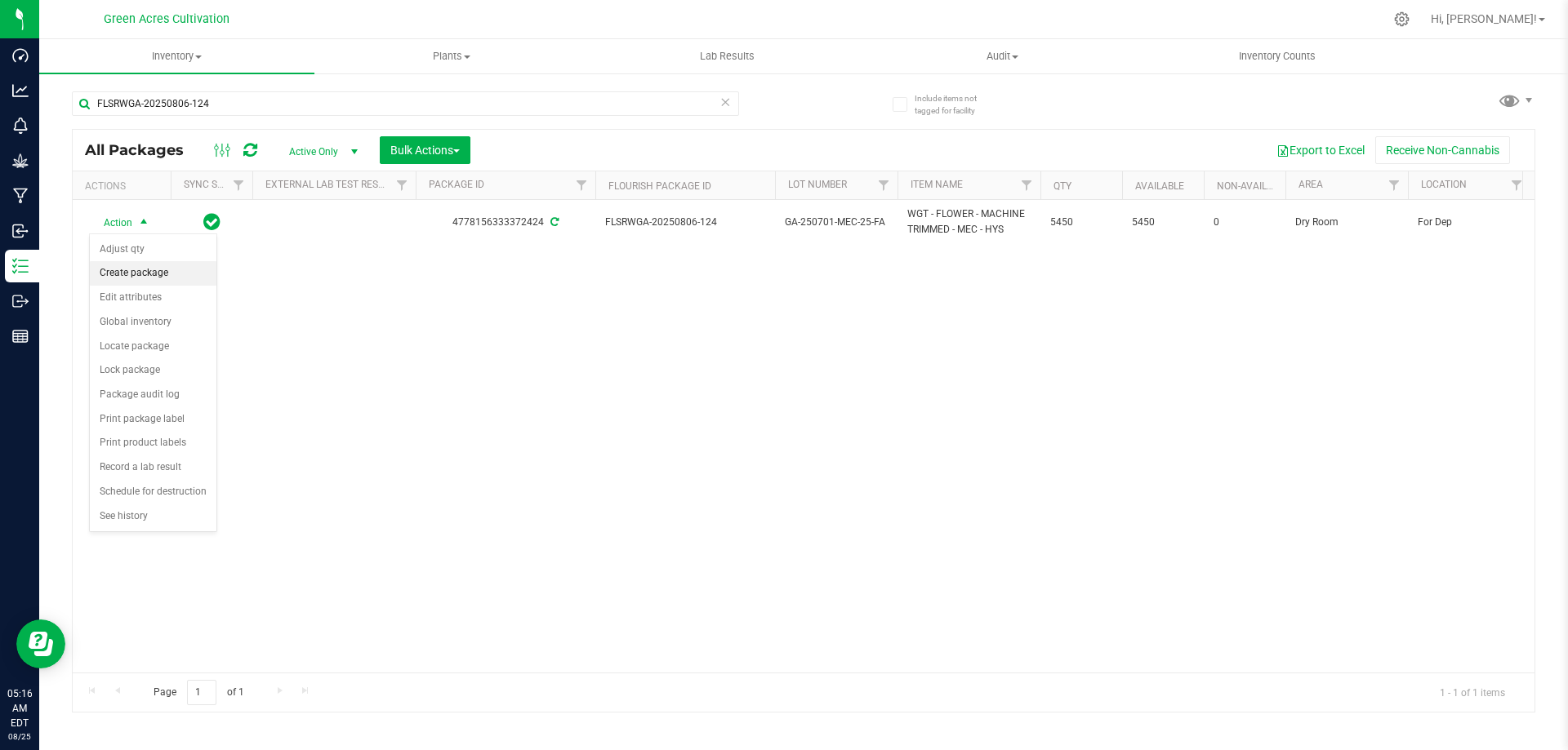
click at [137, 274] on li "Create package" at bounding box center [153, 274] width 127 height 25
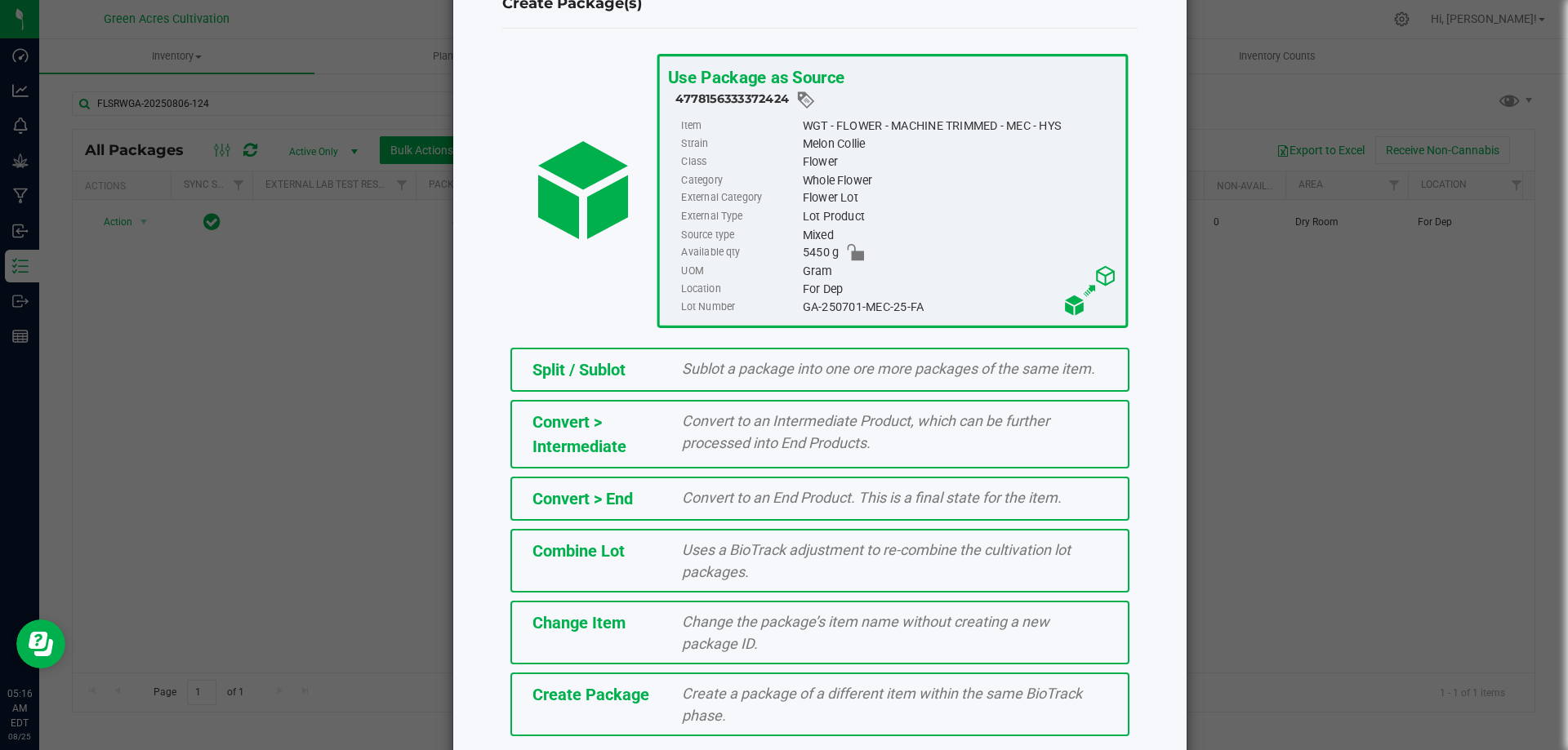
scroll to position [118, 0]
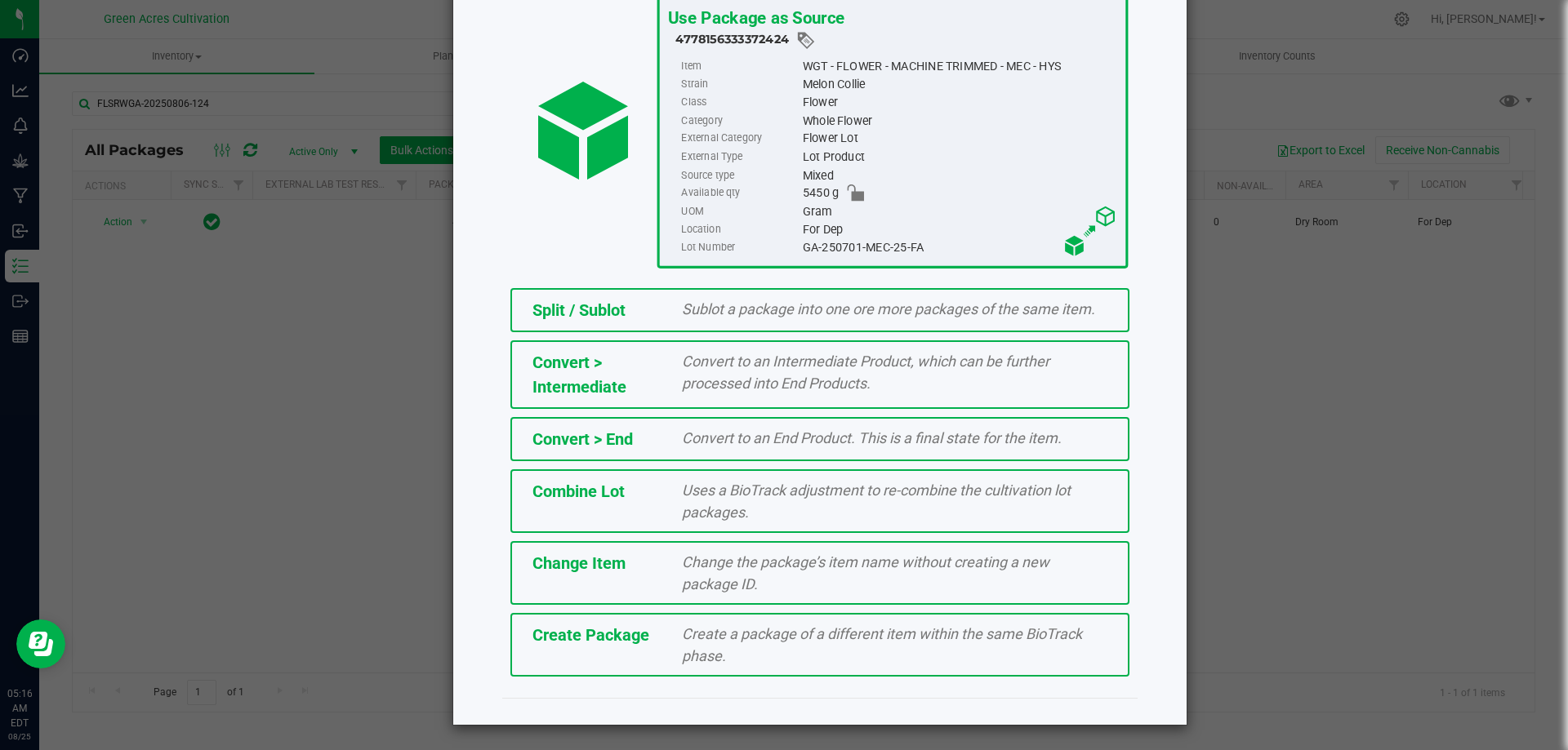
click at [659, 623] on div "Create Package" at bounding box center [595, 635] width 151 height 25
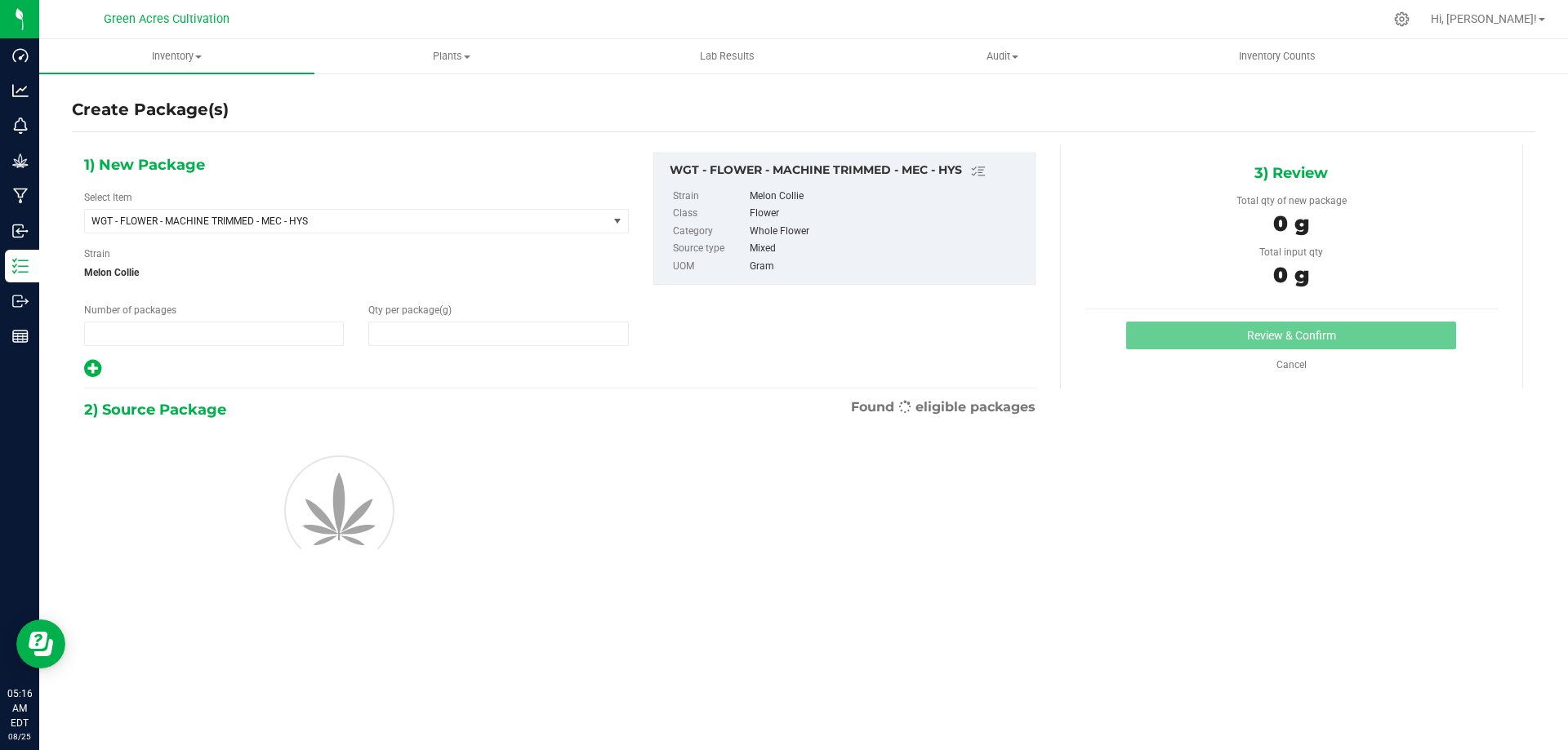
type input "1"
type input "0.0000"
type input "0"
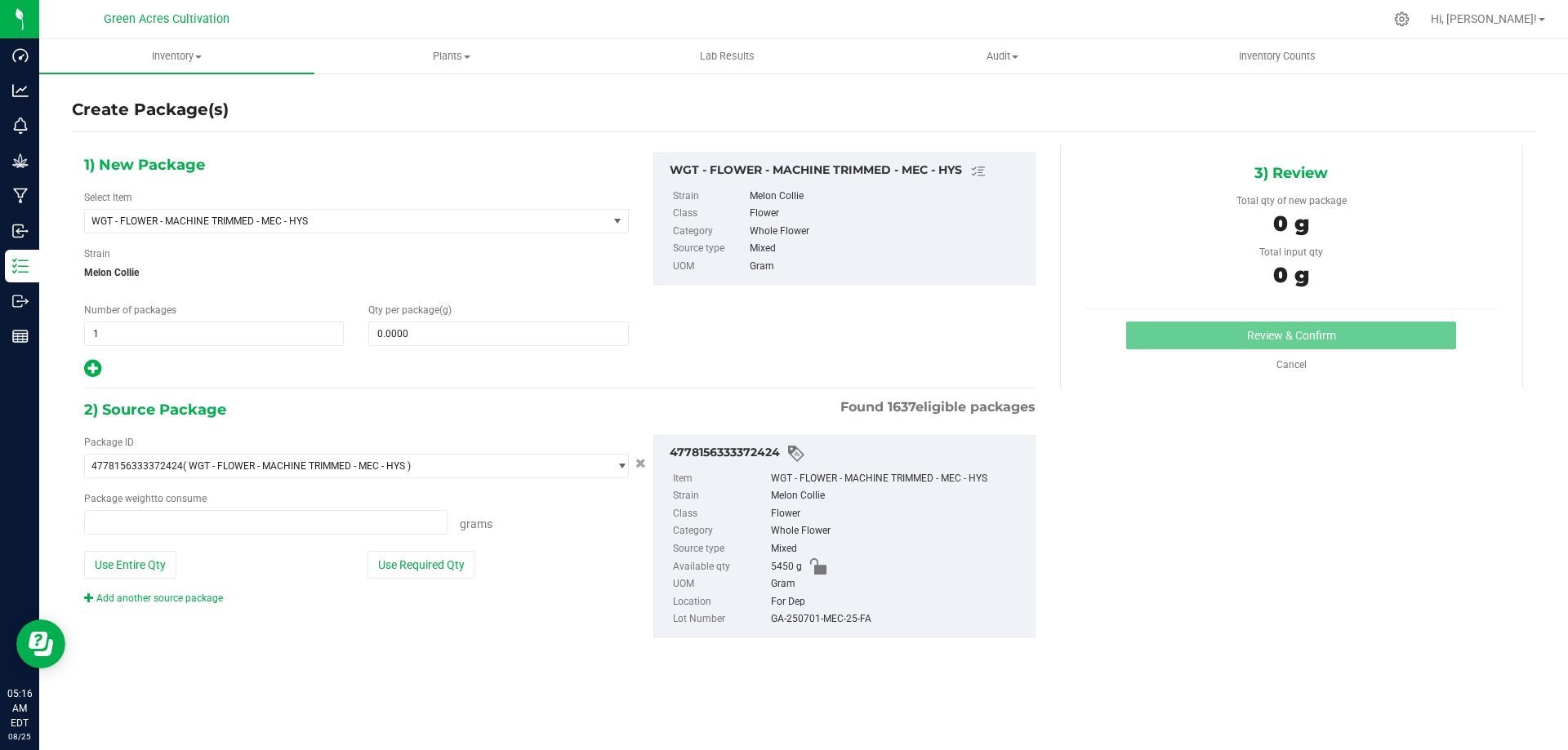
type input "0.0000 g"
click at [394, 347] on div "1) New Package Select Item WGT - FLOWER - MACHINE TRIMMED - MEC - HYS 007UP - F…" at bounding box center [356, 266] width 569 height 227
click at [396, 343] on span at bounding box center [499, 334] width 260 height 25
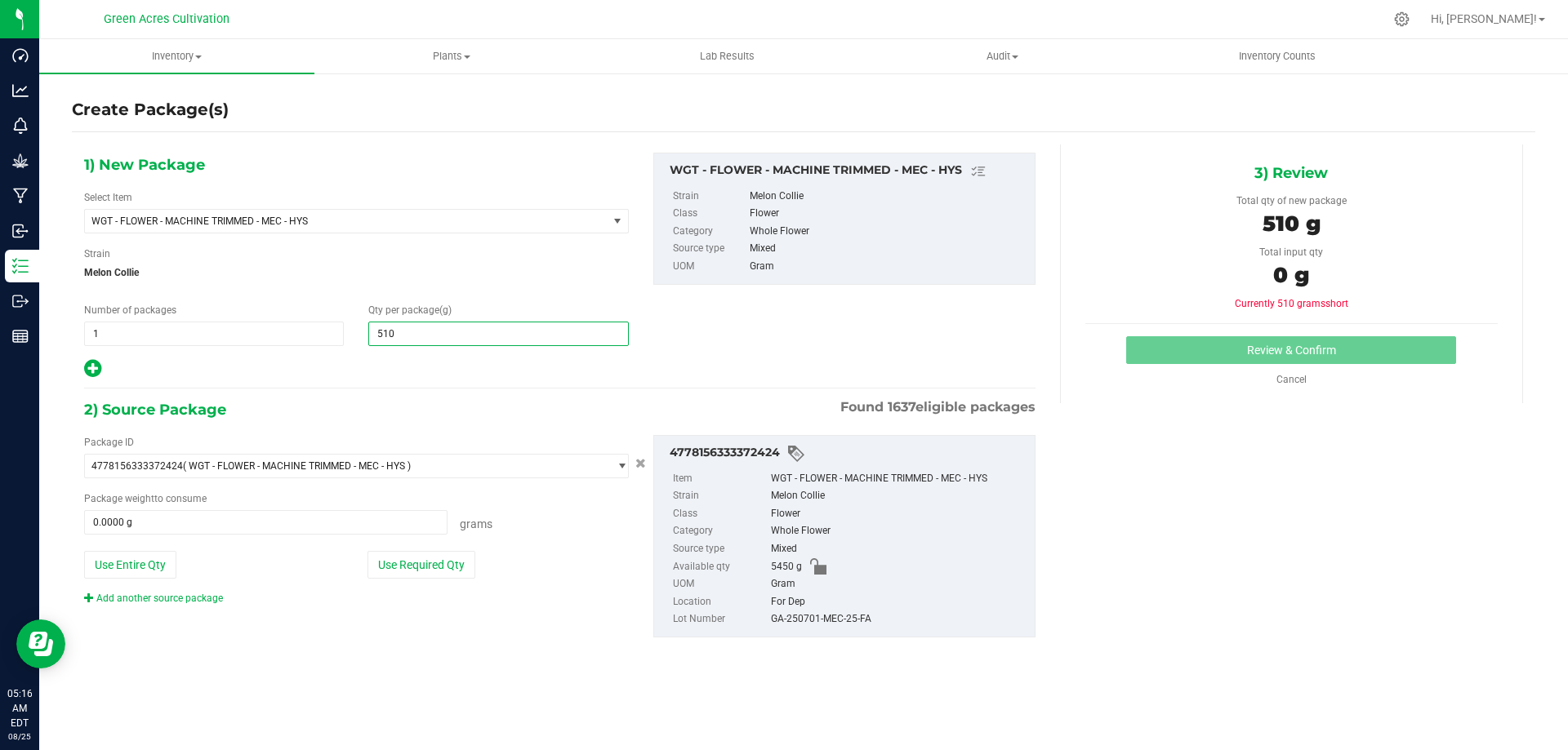
type input "5100"
type input "5,100.0000"
click at [571, 387] on hr at bounding box center [559, 388] width 951 height 2
drag, startPoint x: 424, startPoint y: 573, endPoint x: 469, endPoint y: 600, distance: 52.5
click at [427, 576] on button "Use Required Qty" at bounding box center [421, 565] width 108 height 28
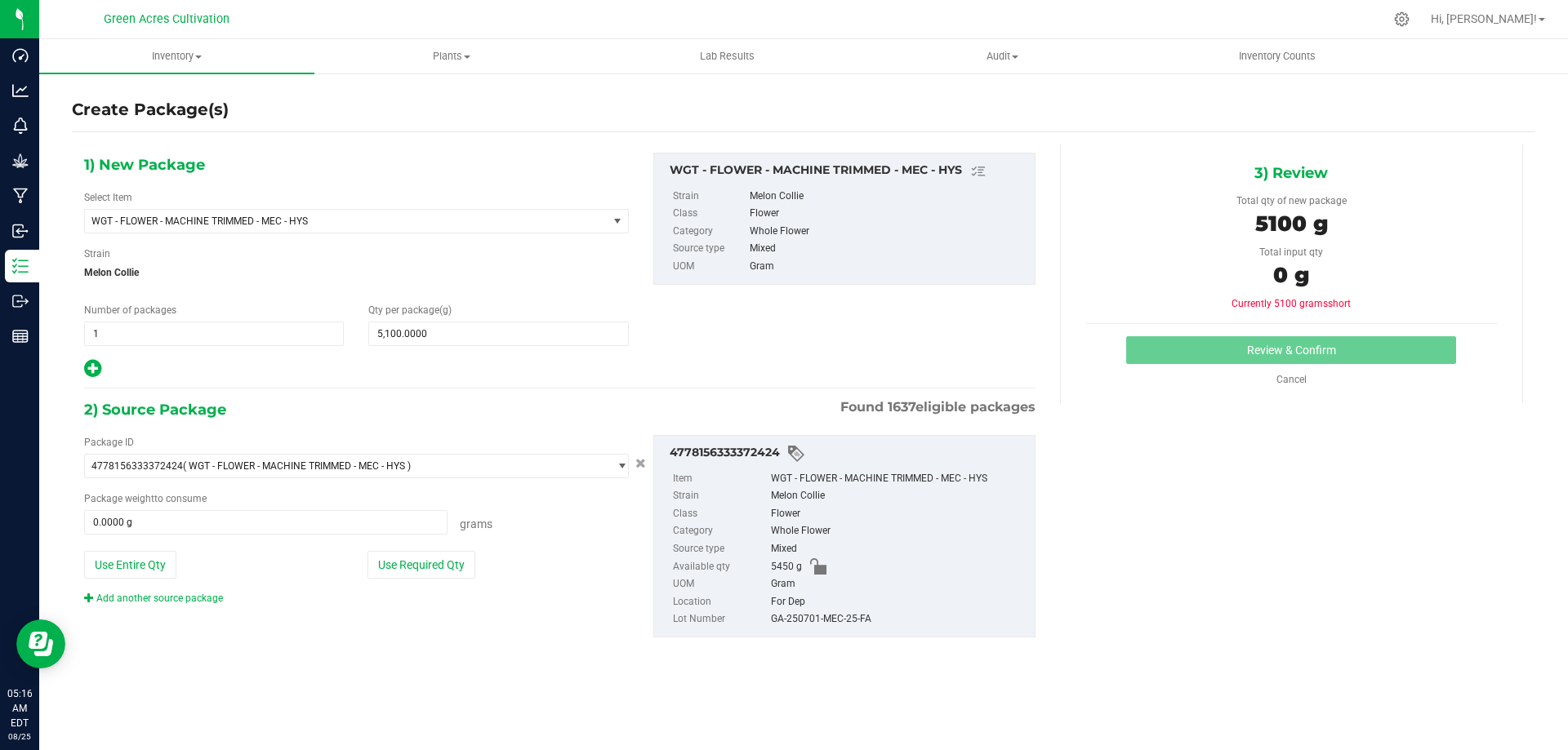
type input "5100.0000 g"
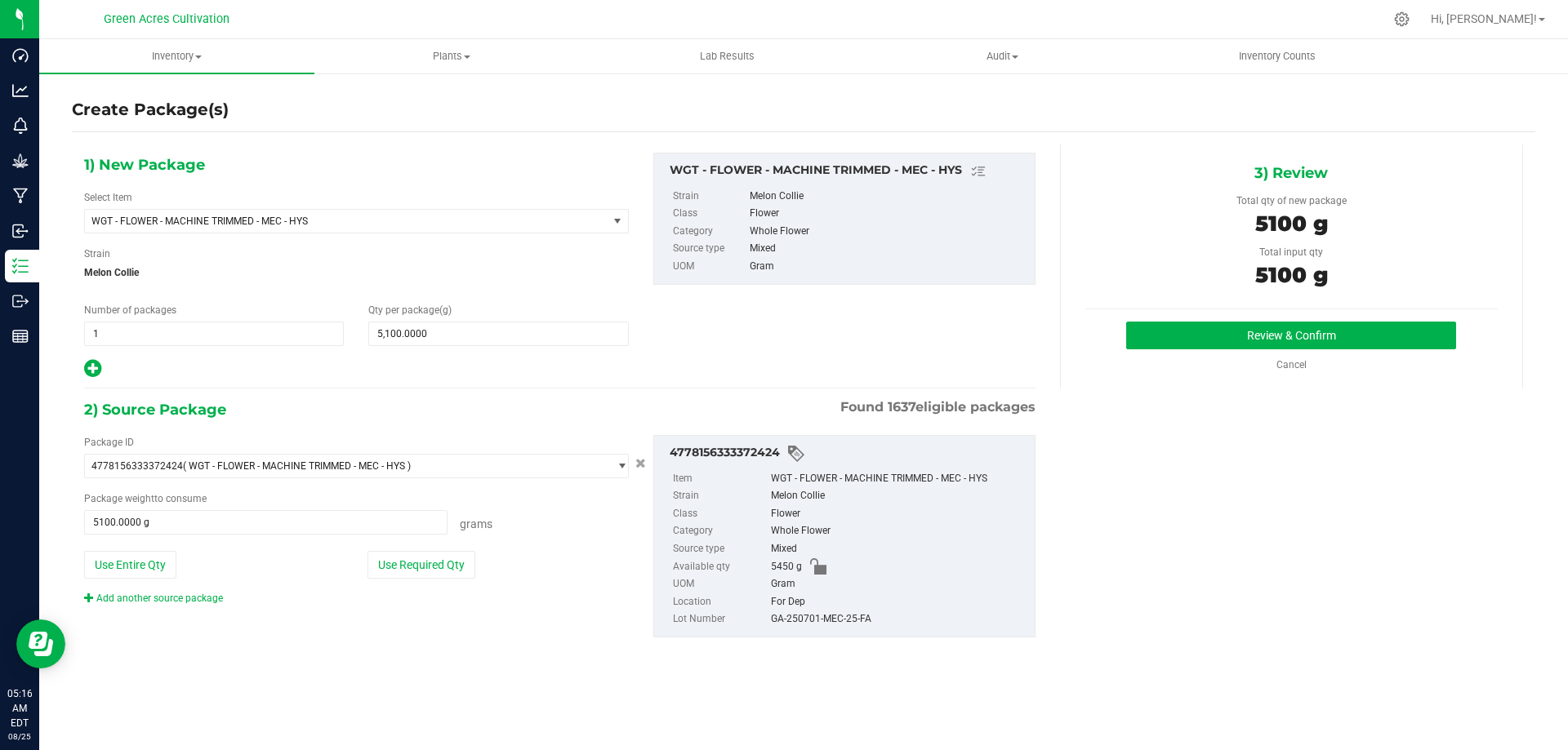
click at [844, 623] on div "GA-250701-MEC-25-FA" at bounding box center [898, 619] width 256 height 18
copy div "GA-250701-MEC-25-FA"
click at [1296, 332] on button "Review & Confirm" at bounding box center [1291, 336] width 330 height 28
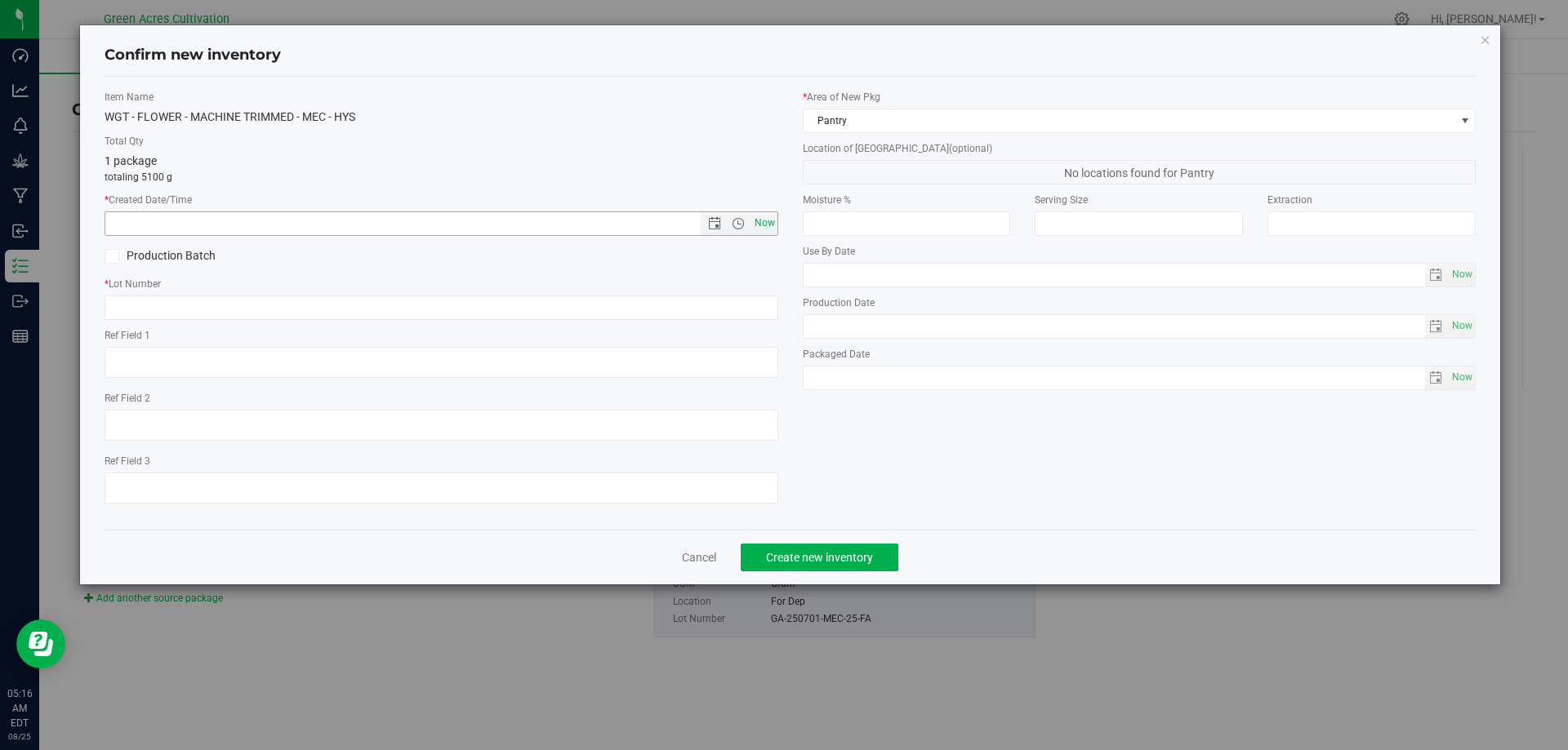
click at [769, 230] on span "Now" at bounding box center [764, 223] width 28 height 24
type input "[DATE] 5:16 AM"
click at [383, 296] on input "text" at bounding box center [441, 308] width 674 height 25
paste input "GA-250701-MEC-25-FA"
type input "GA-250701-MEC-25-FA"
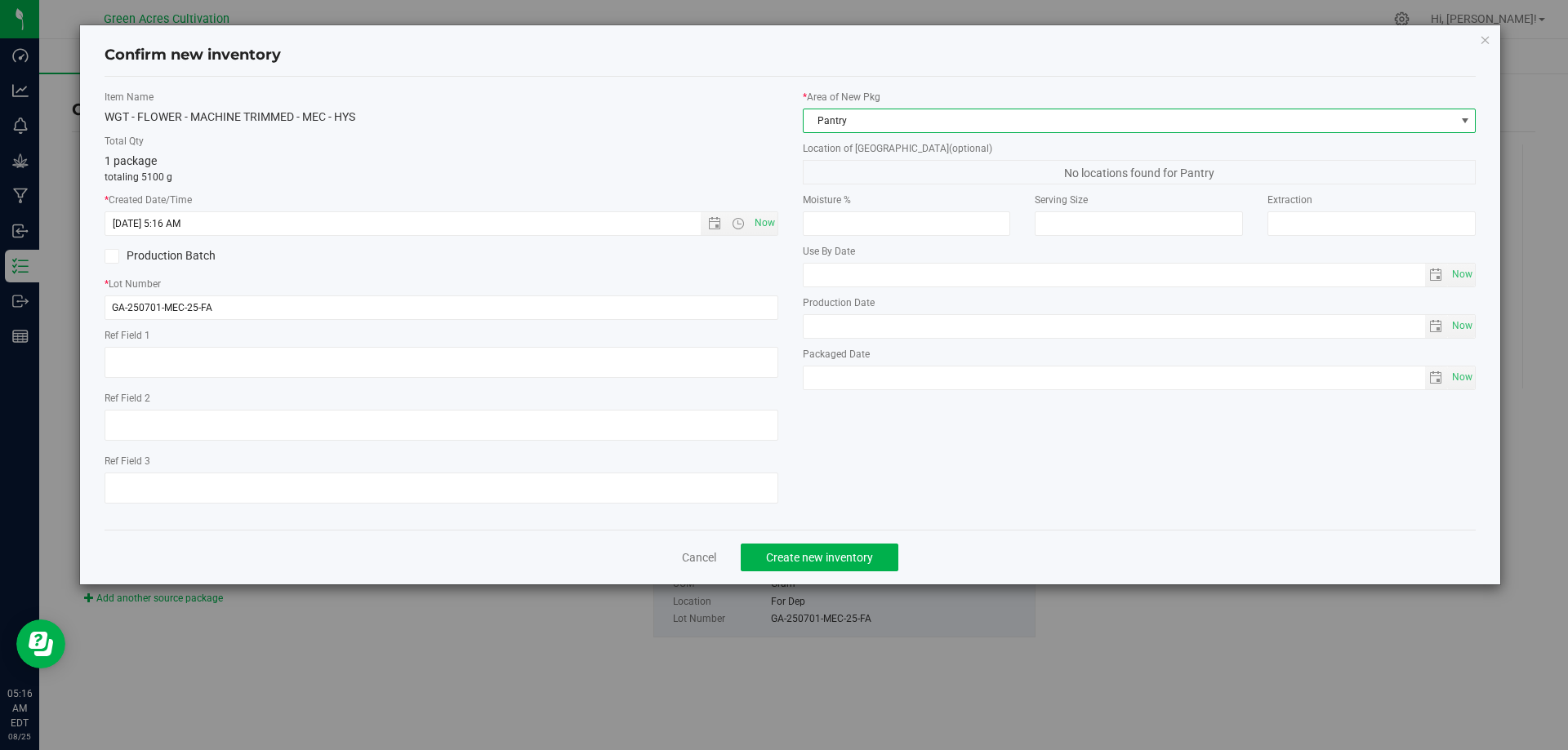
click at [804, 131] on span "Pantry" at bounding box center [1130, 121] width 652 height 23
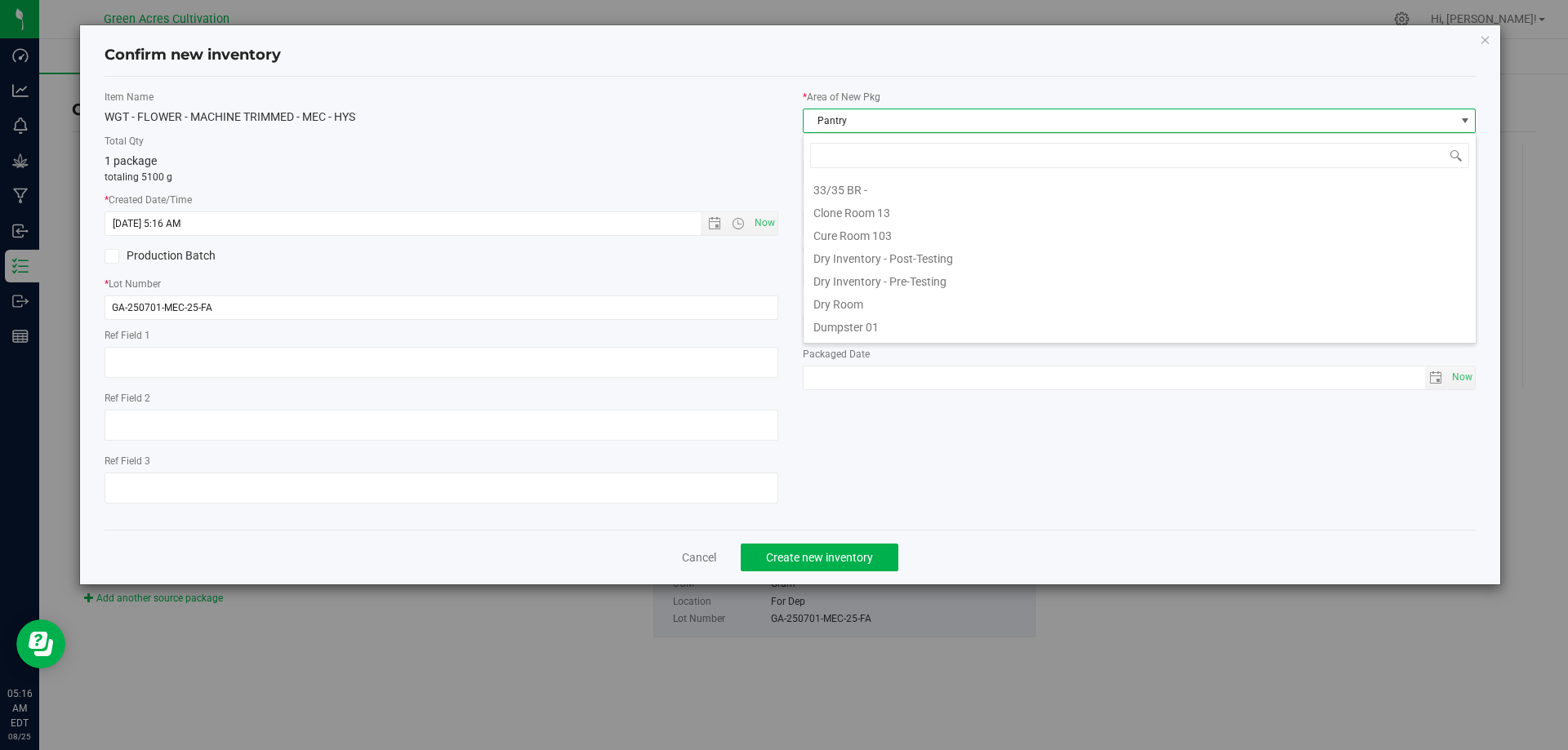
scroll to position [25, 674]
type input "dry"
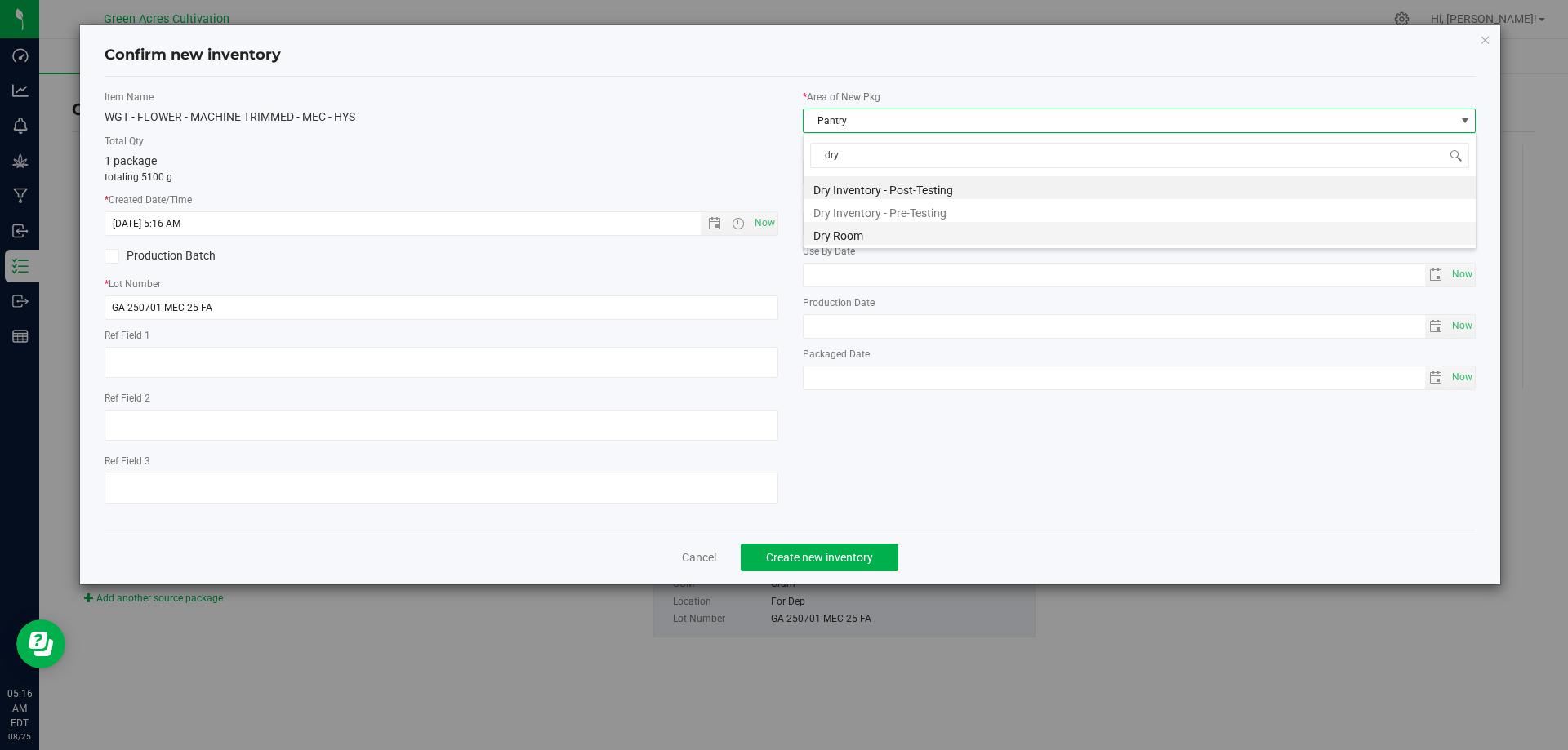
click at [842, 233] on li "Dry Room" at bounding box center [1139, 234] width 672 height 23
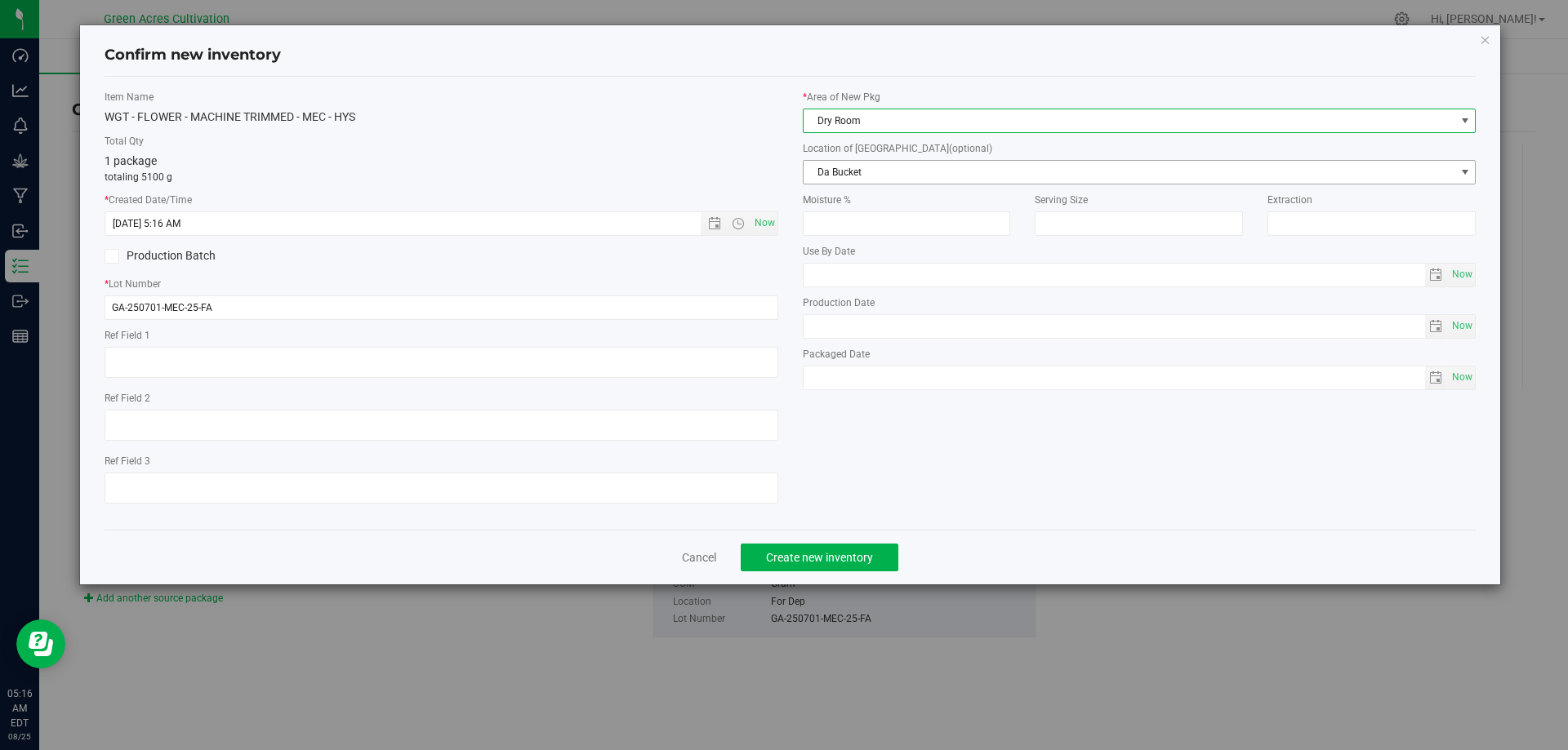
click at [824, 168] on span "Da Bucket" at bounding box center [1130, 173] width 652 height 23
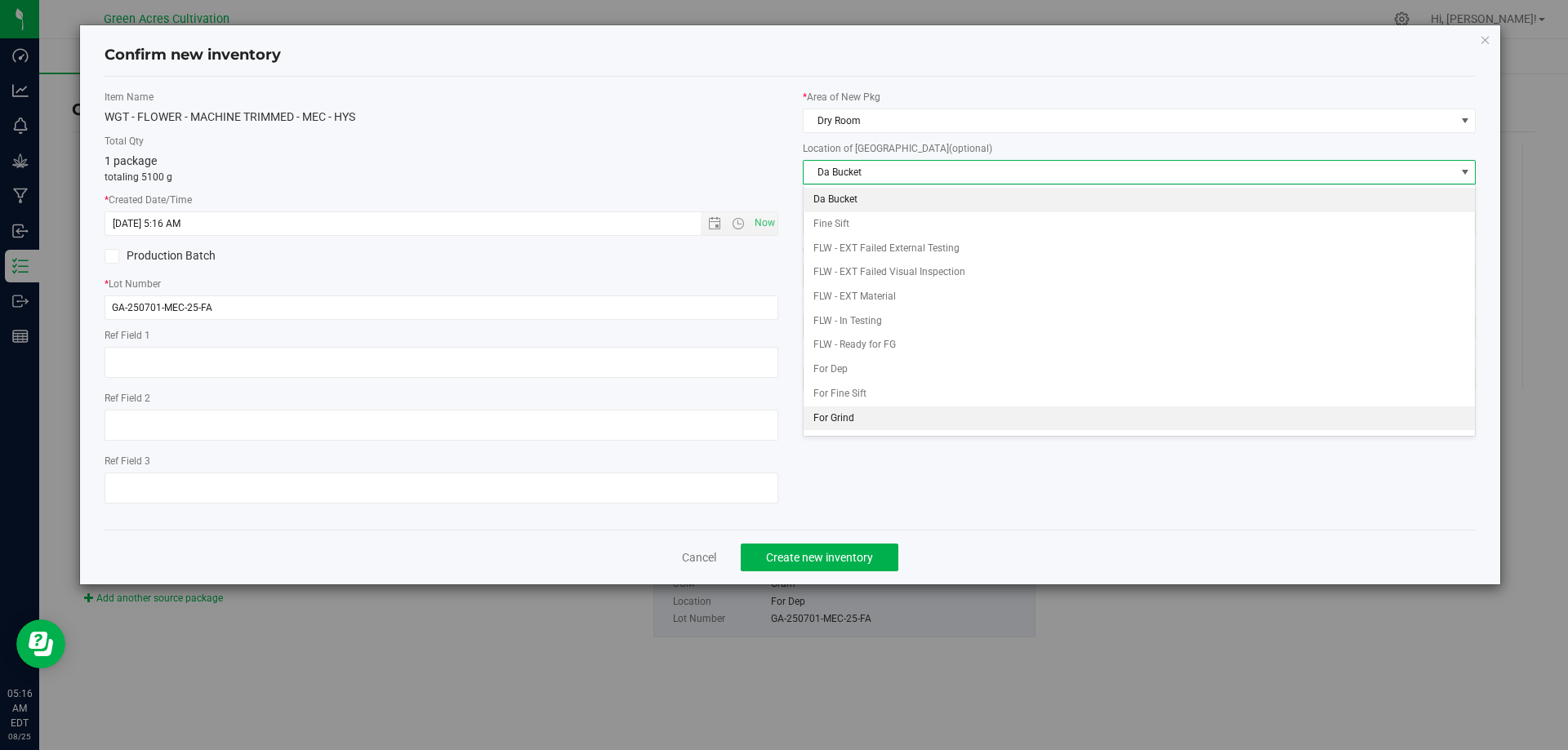
click at [848, 414] on li "For Grind" at bounding box center [1139, 419] width 672 height 25
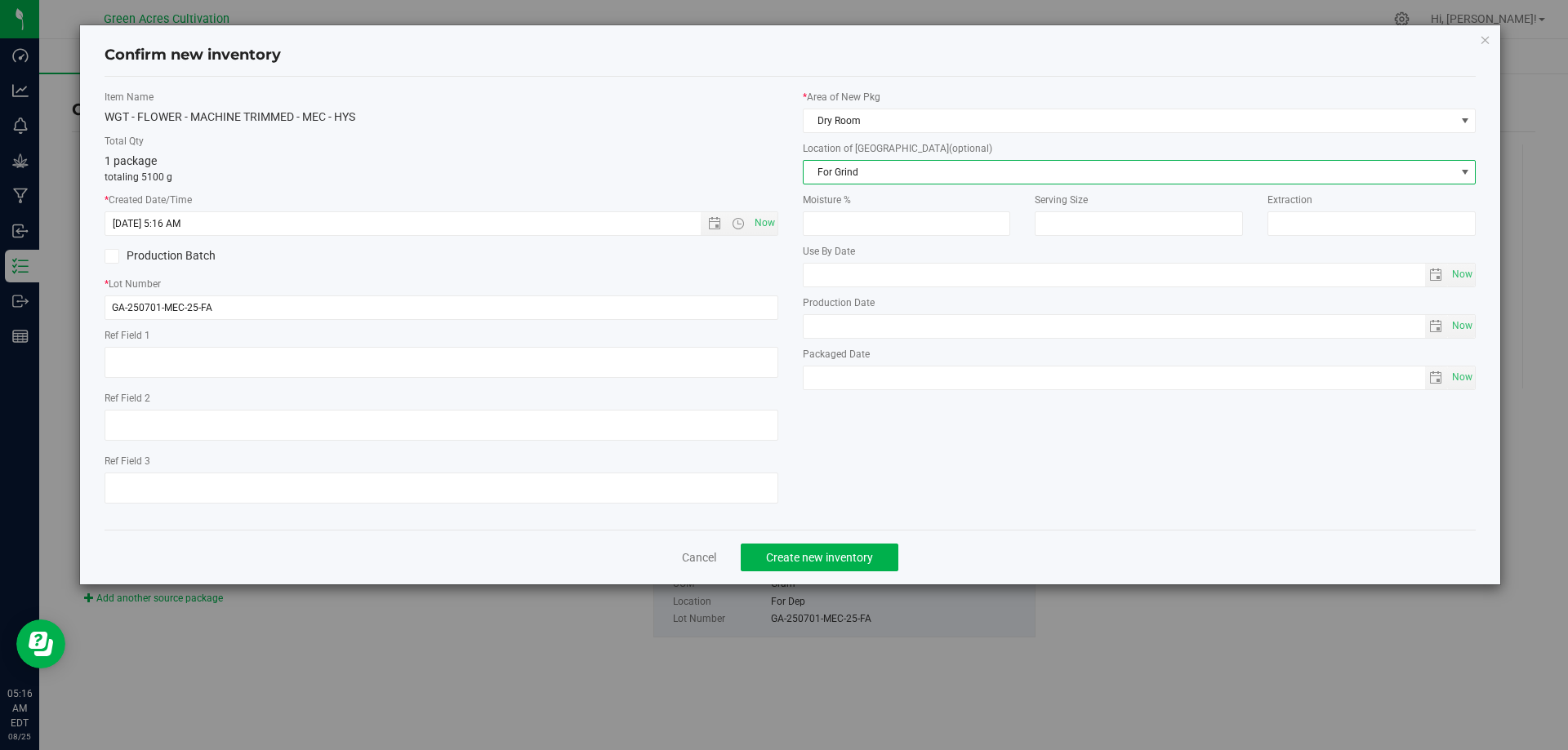
click at [1055, 556] on div "Cancel Create new inventory" at bounding box center [790, 557] width 1371 height 55
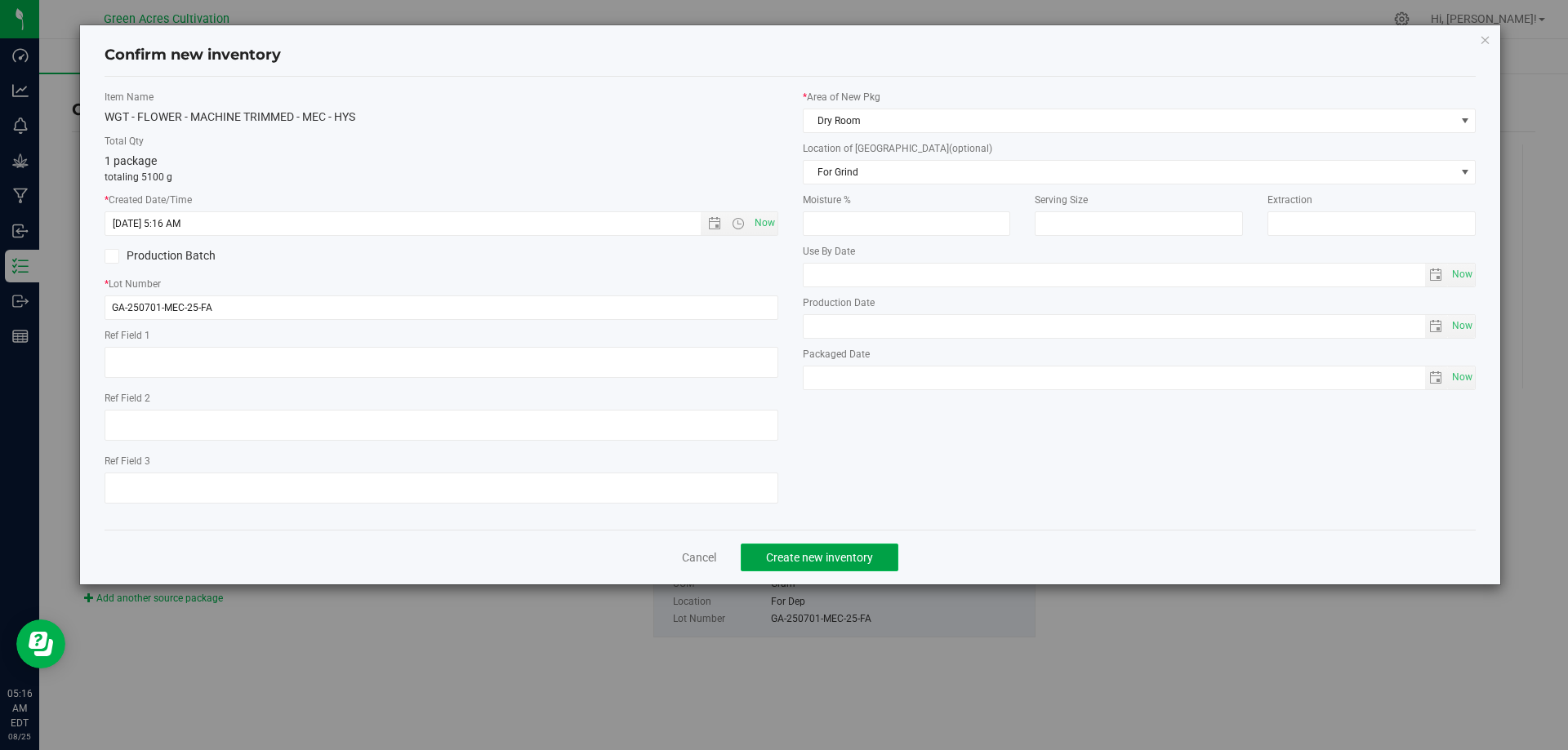
click at [852, 556] on span "Create new inventory" at bounding box center [819, 558] width 107 height 13
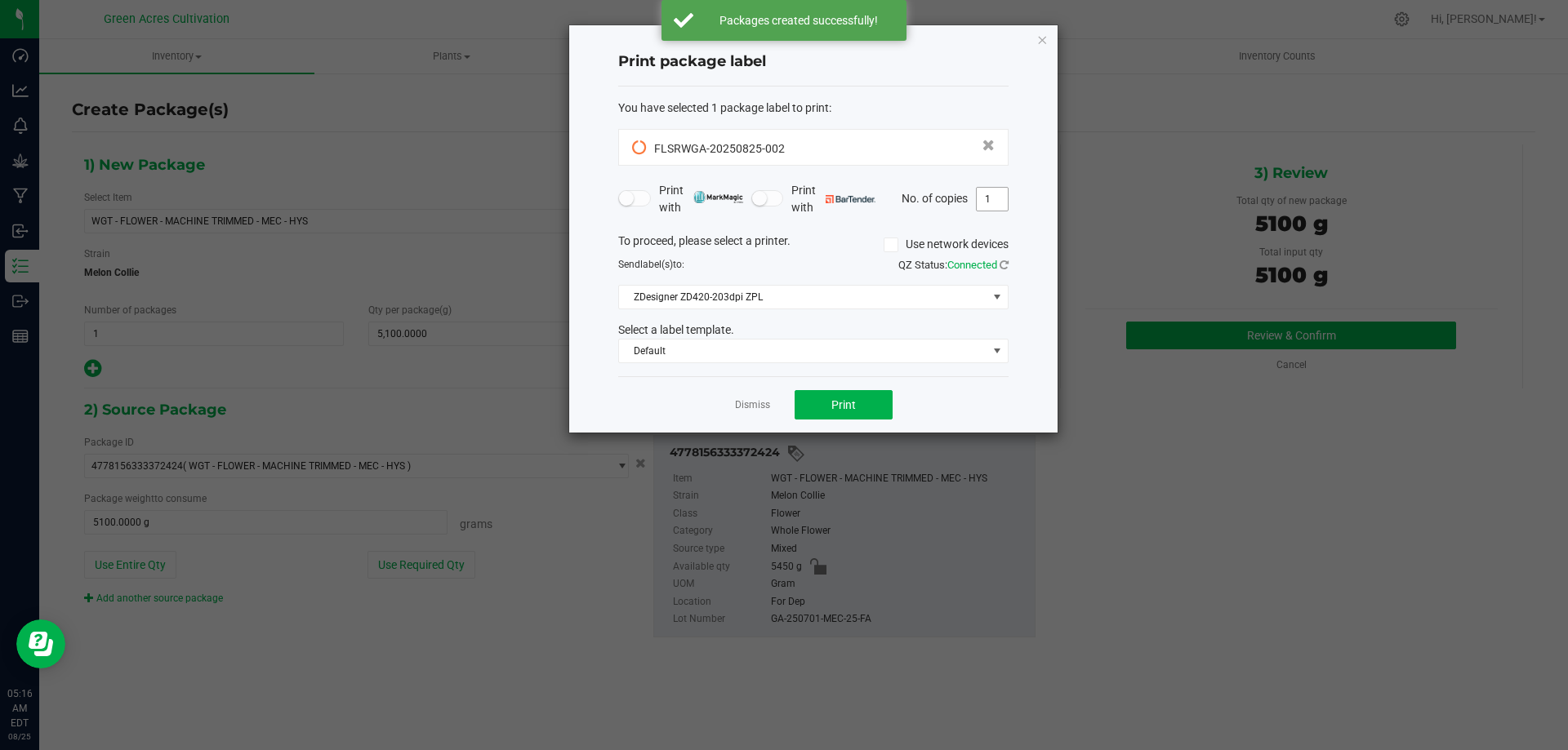
click at [987, 201] on input "1" at bounding box center [992, 199] width 31 height 23
type input "2"
click at [959, 382] on div "Dismiss Print" at bounding box center [813, 405] width 390 height 56
click at [865, 406] on button "Print" at bounding box center [843, 405] width 98 height 30
click at [828, 391] on button "Print" at bounding box center [843, 405] width 98 height 30
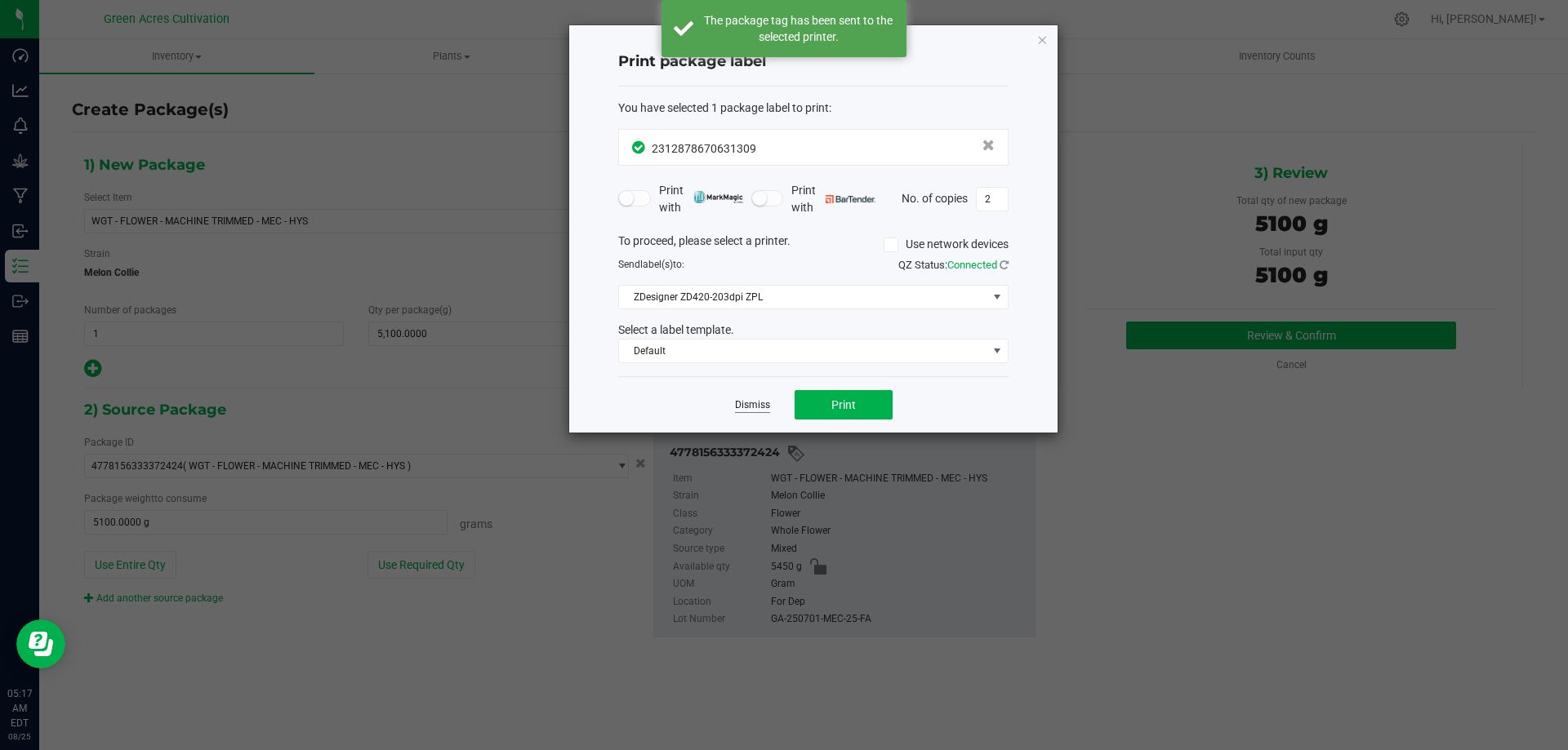
click at [745, 401] on link "Dismiss" at bounding box center [752, 405] width 35 height 14
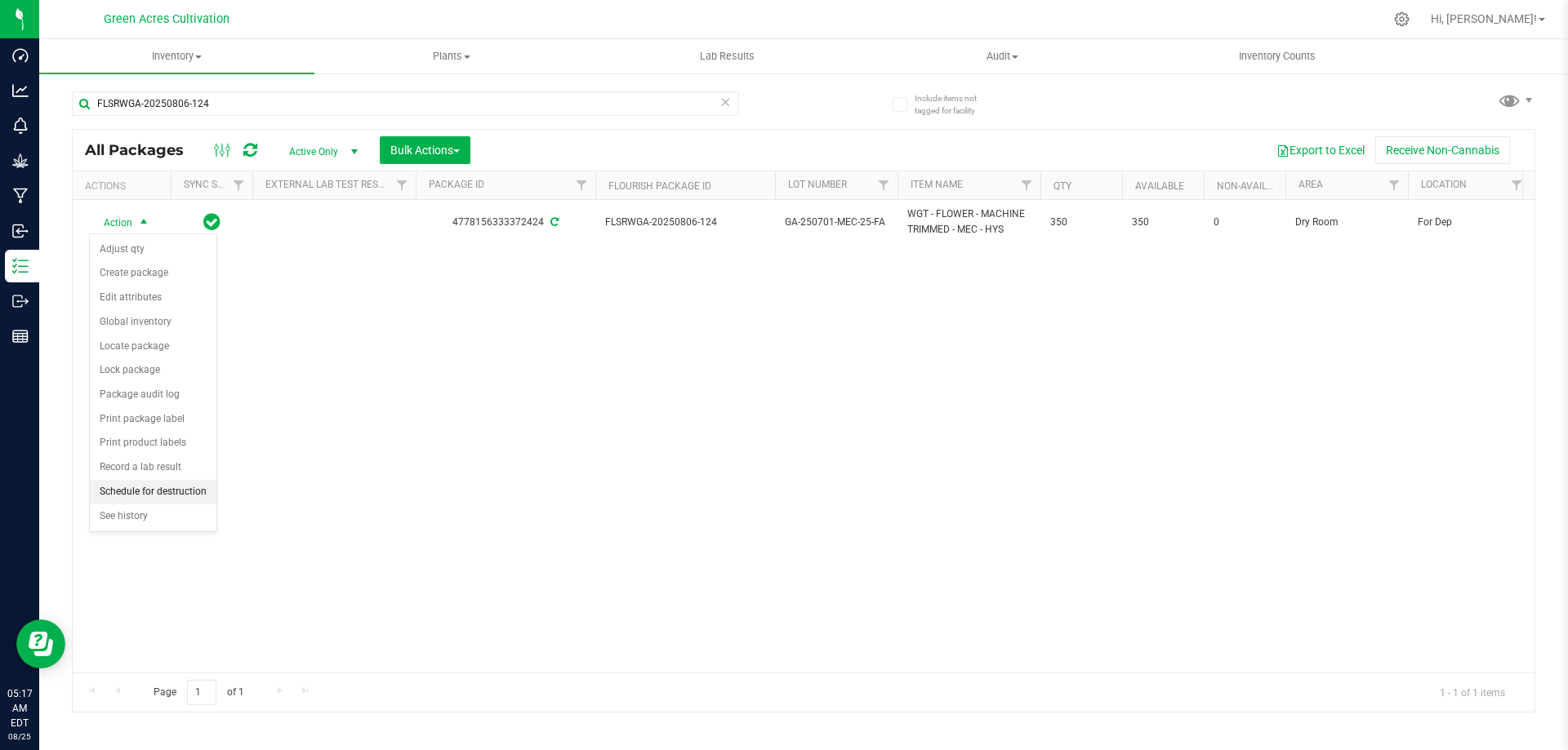
click at [114, 487] on li "Schedule for destruction" at bounding box center [153, 493] width 127 height 25
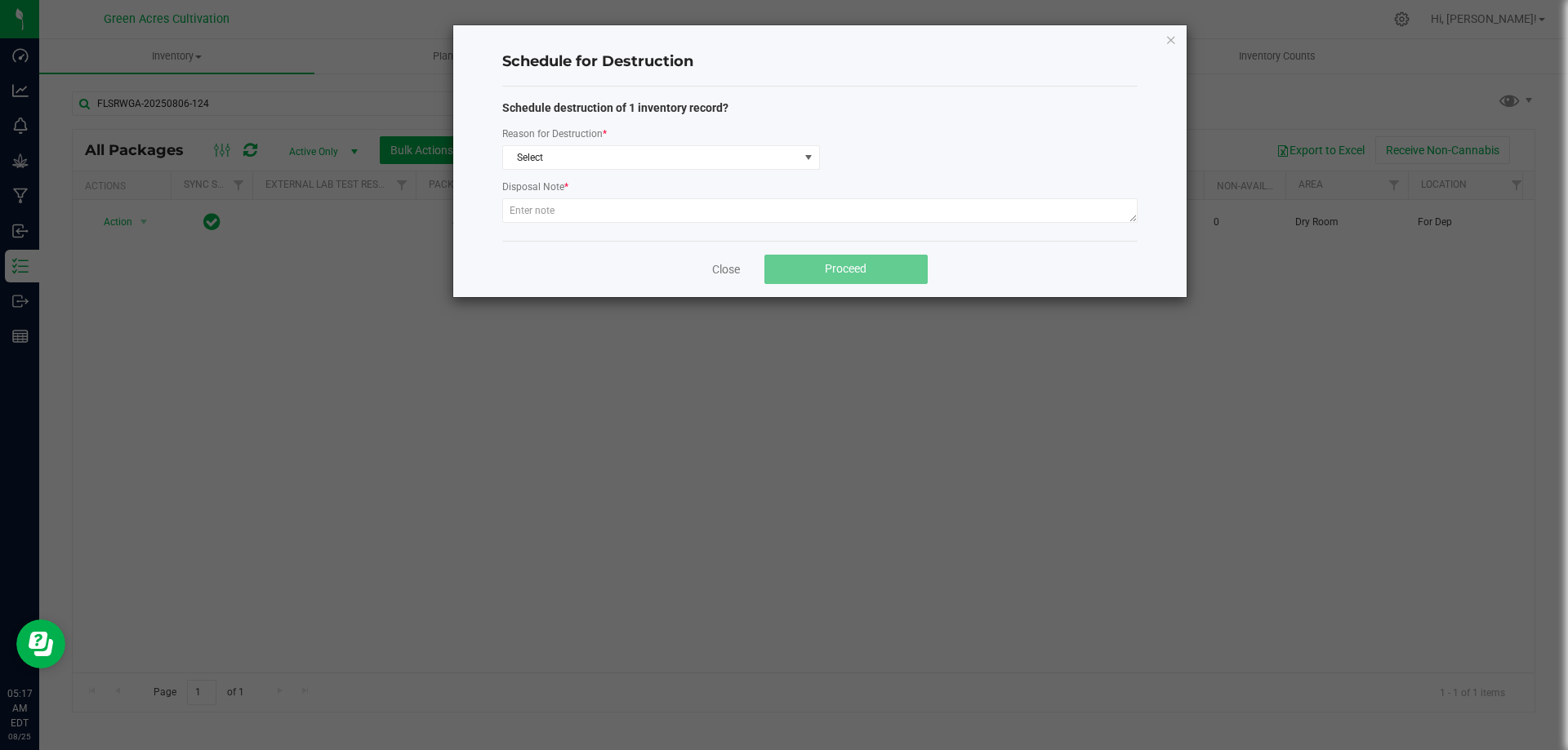
drag, startPoint x: 564, startPoint y: 177, endPoint x: 564, endPoint y: 165, distance: 12.0
click at [564, 174] on div "Schedule destruction of 1 inventory record? Reason for Destruction * Select Dis…" at bounding box center [819, 164] width 635 height 128
click at [564, 165] on span "Select" at bounding box center [650, 158] width 295 height 23
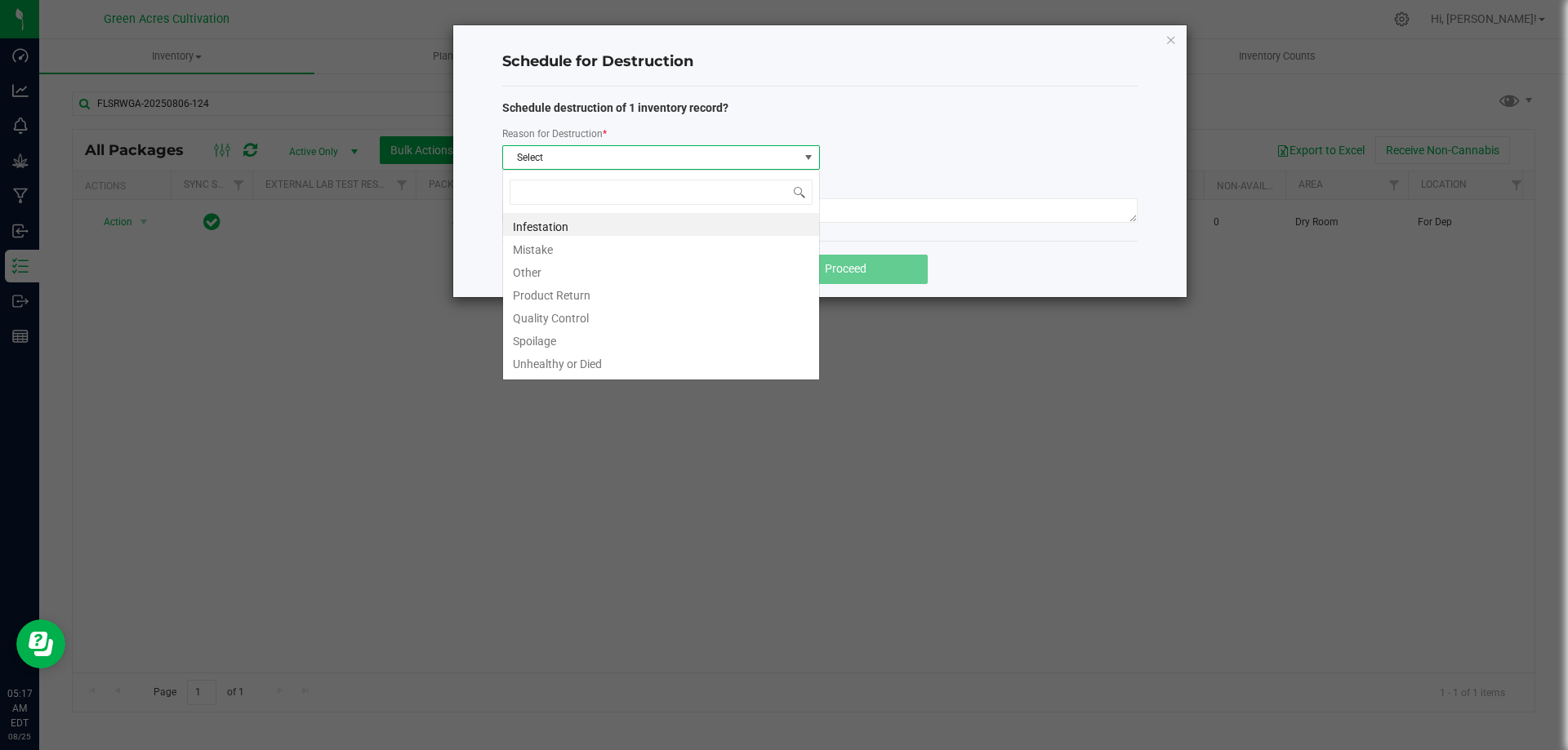
scroll to position [25, 318]
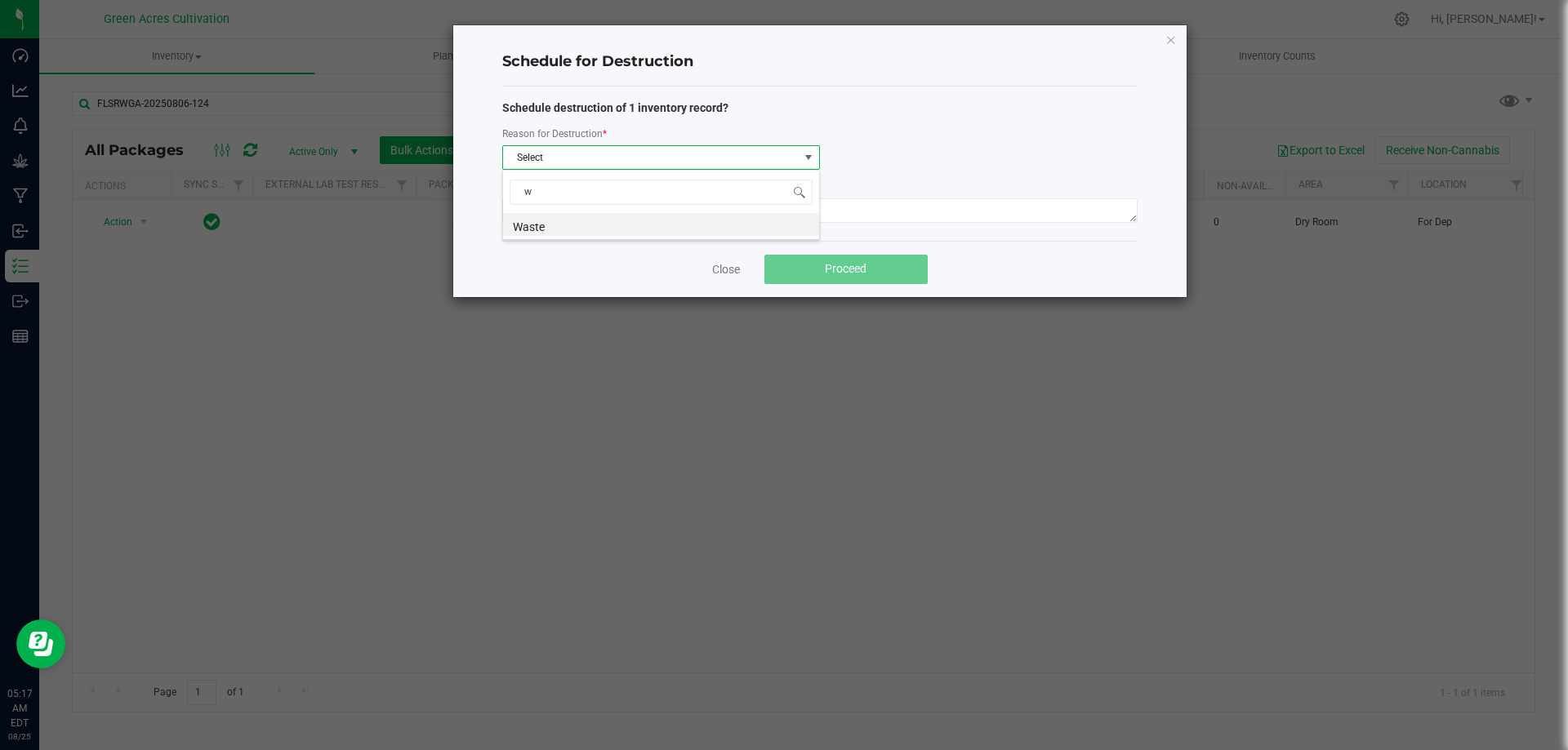
type input "wa"
click at [536, 229] on li "Waste" at bounding box center [661, 225] width 316 height 23
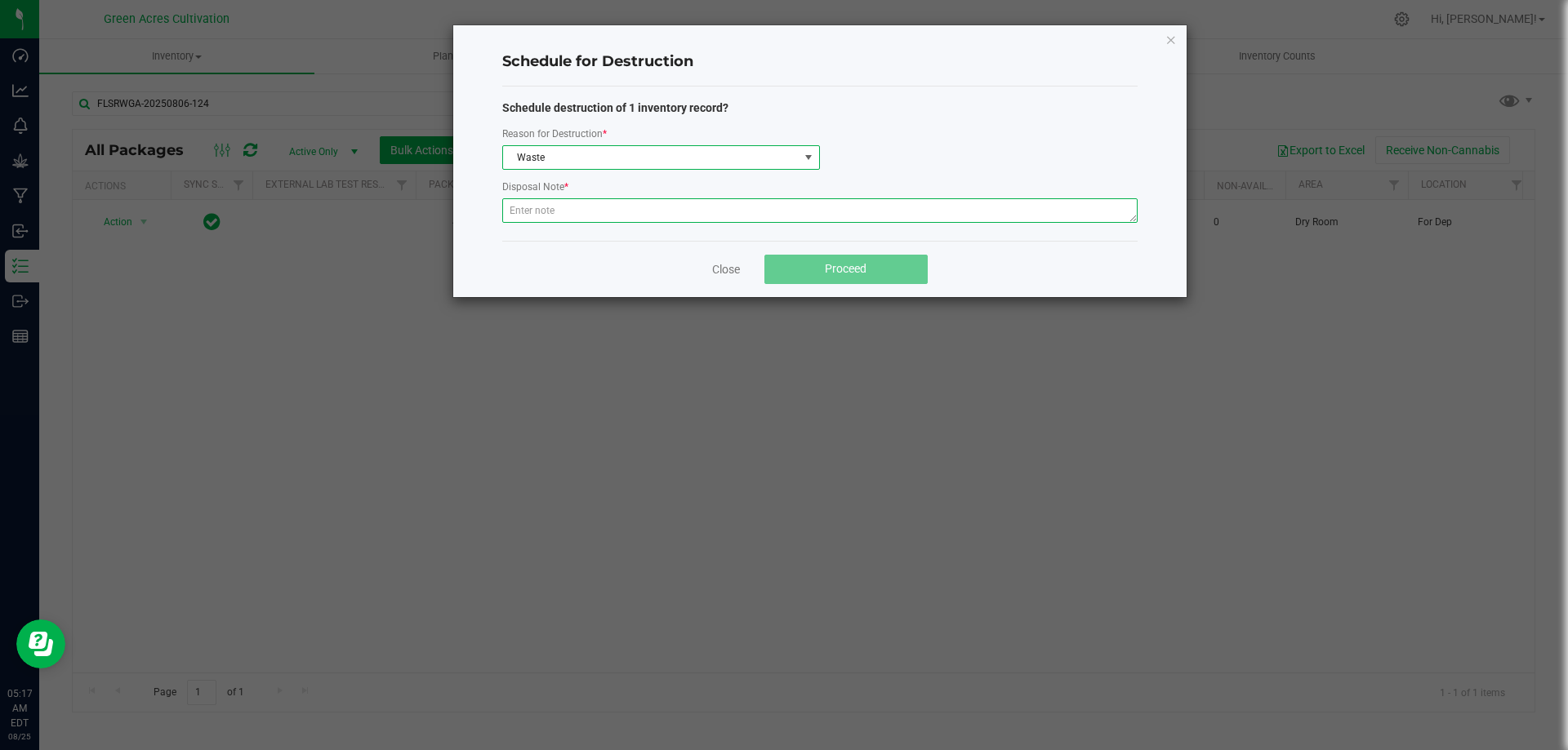
click at [536, 216] on textarea at bounding box center [819, 211] width 635 height 25
type textarea "post qc"
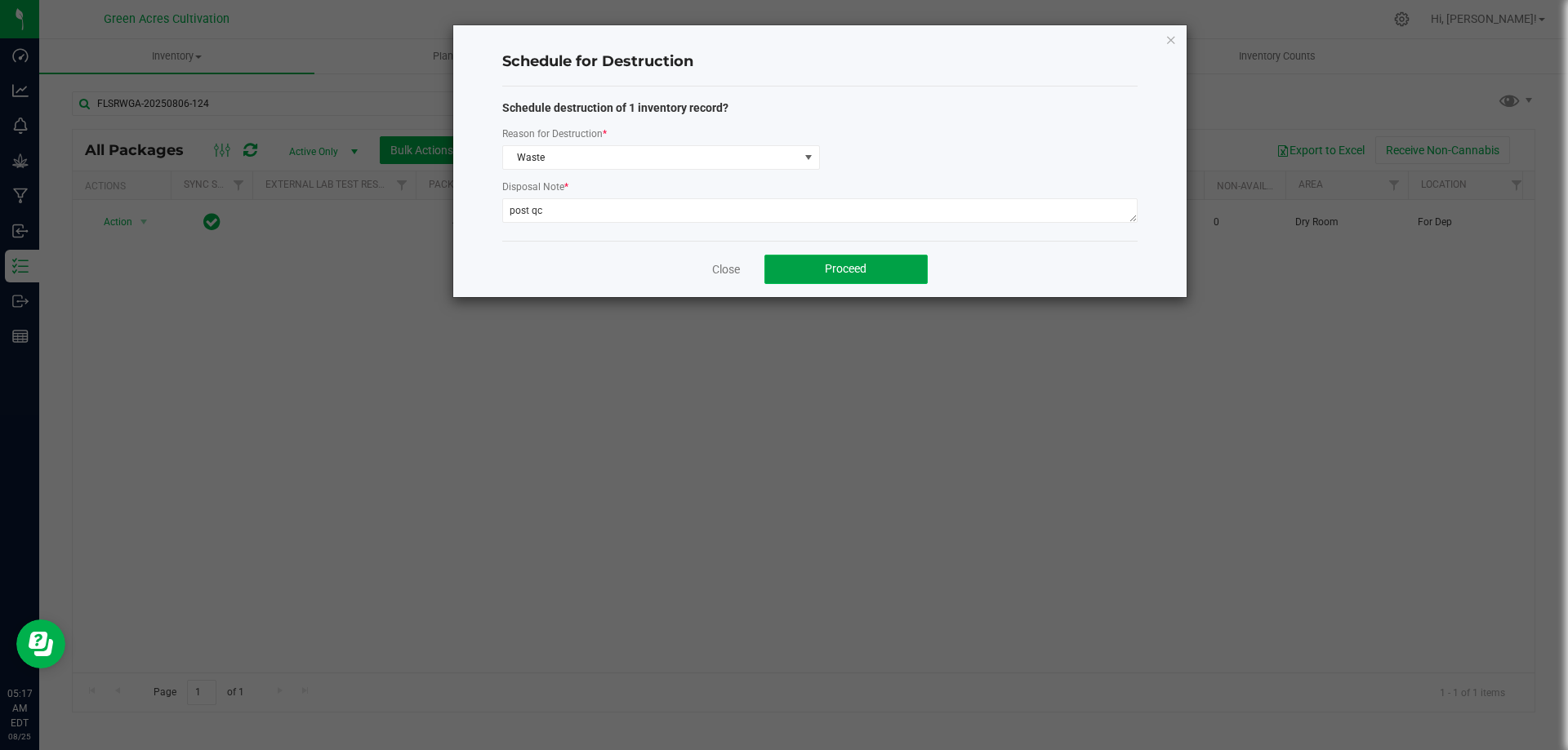
click at [824, 271] on span "Proceed" at bounding box center [845, 269] width 42 height 13
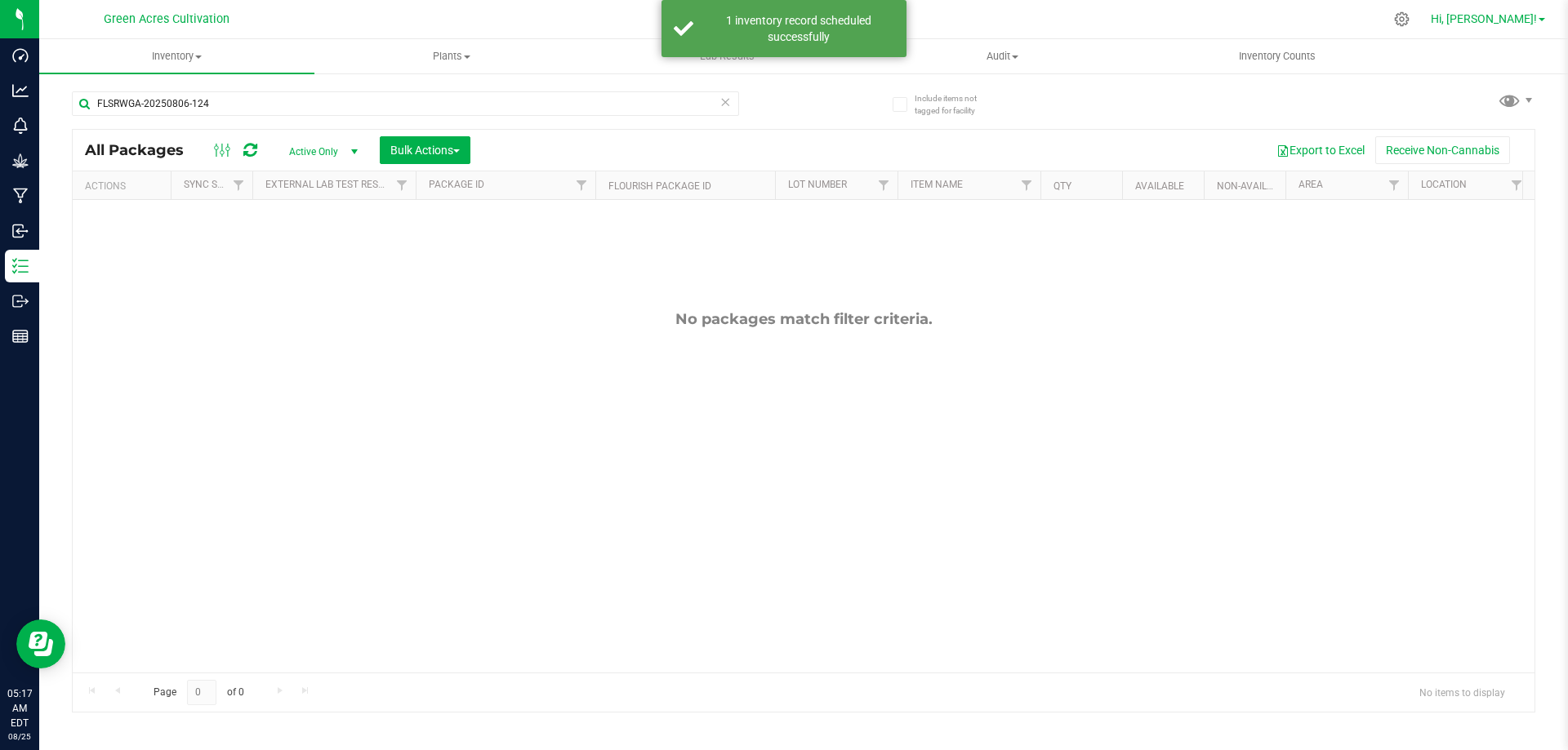
click at [1506, 24] on span "Hi, [PERSON_NAME]!" at bounding box center [1483, 19] width 106 height 13
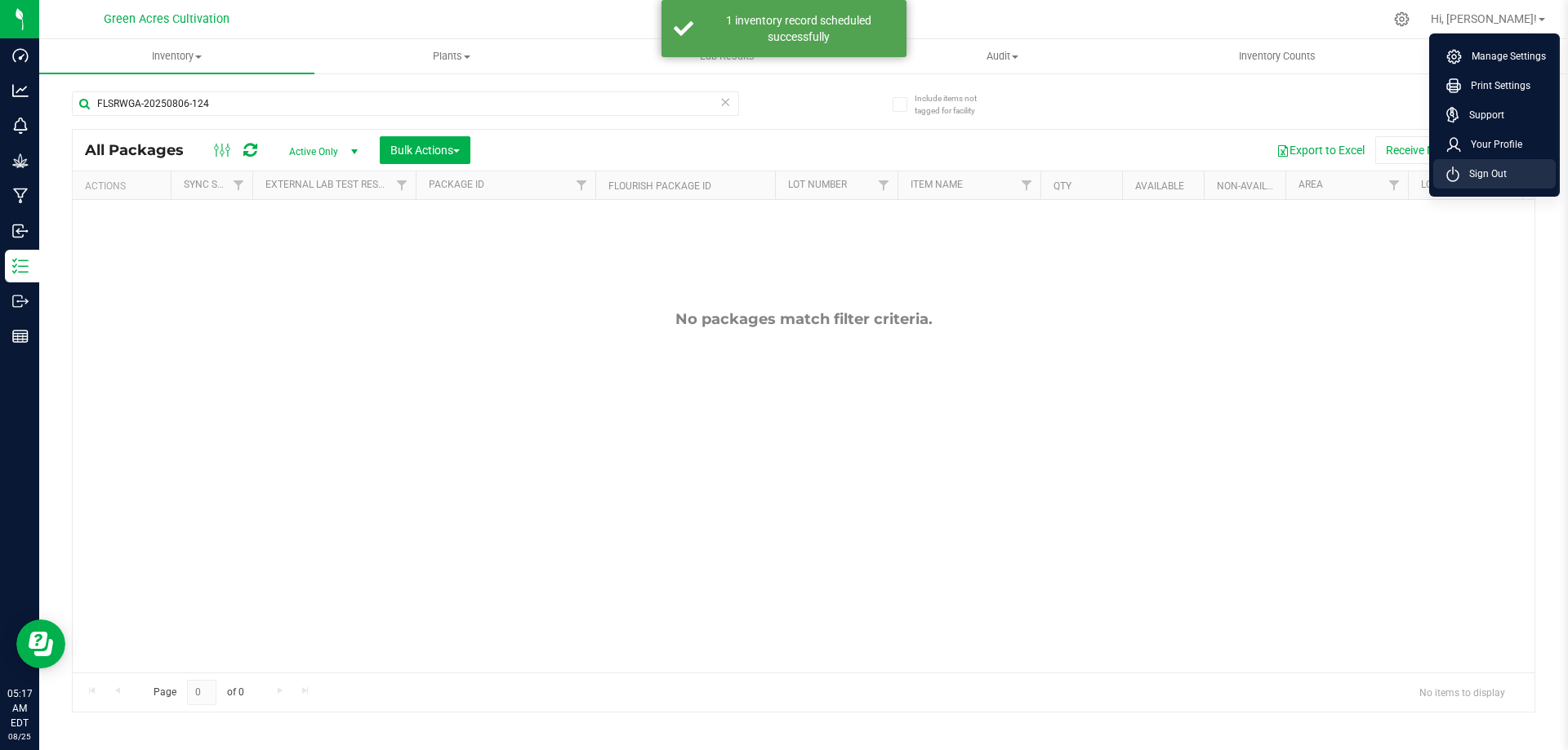
click at [1497, 174] on span "Sign Out" at bounding box center [1483, 174] width 48 height 16
